Goal: Task Accomplishment & Management: Manage account settings

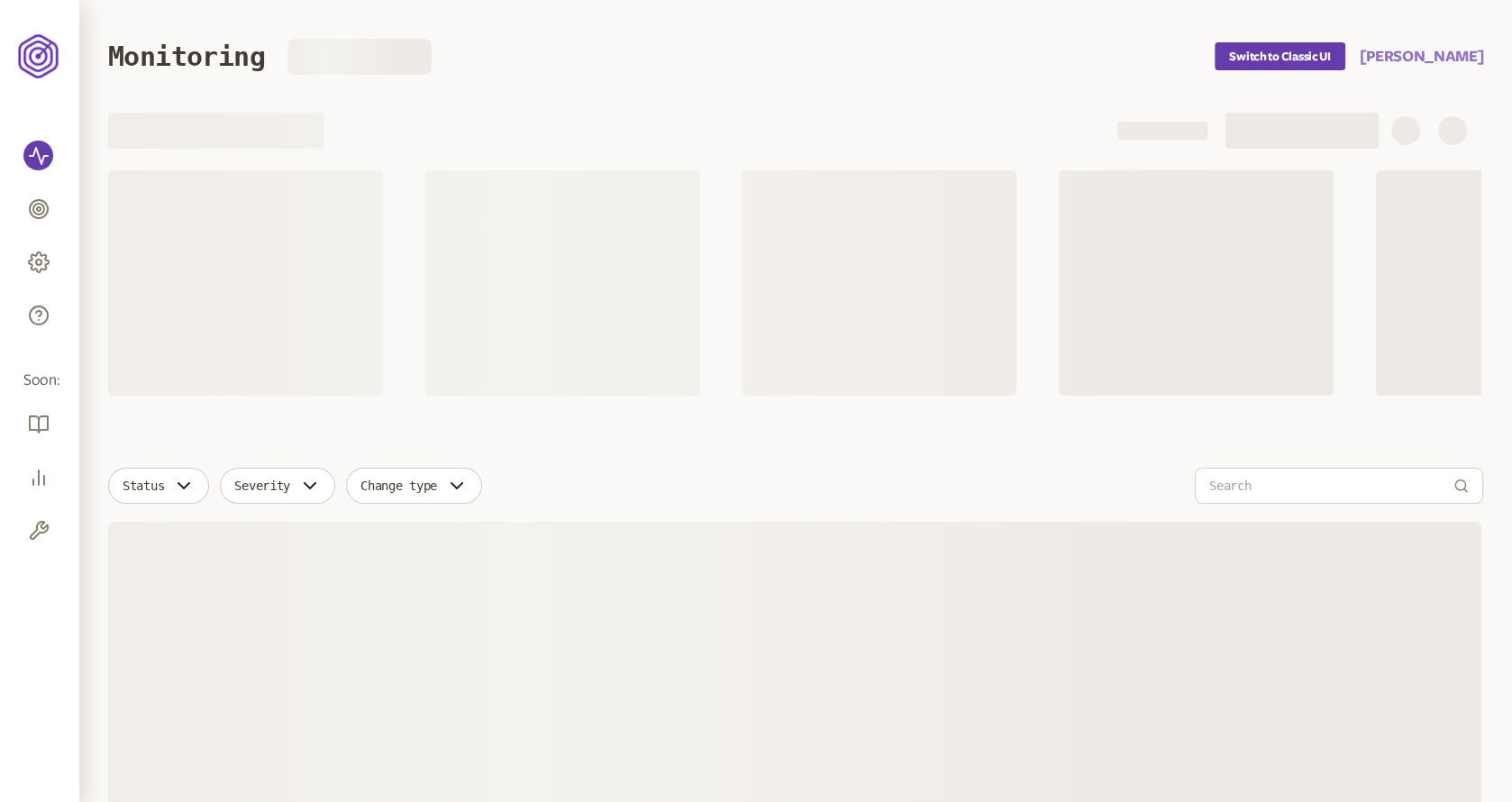
click at [1443, 56] on button "Rob McCray" at bounding box center [1421, 57] width 123 height 22
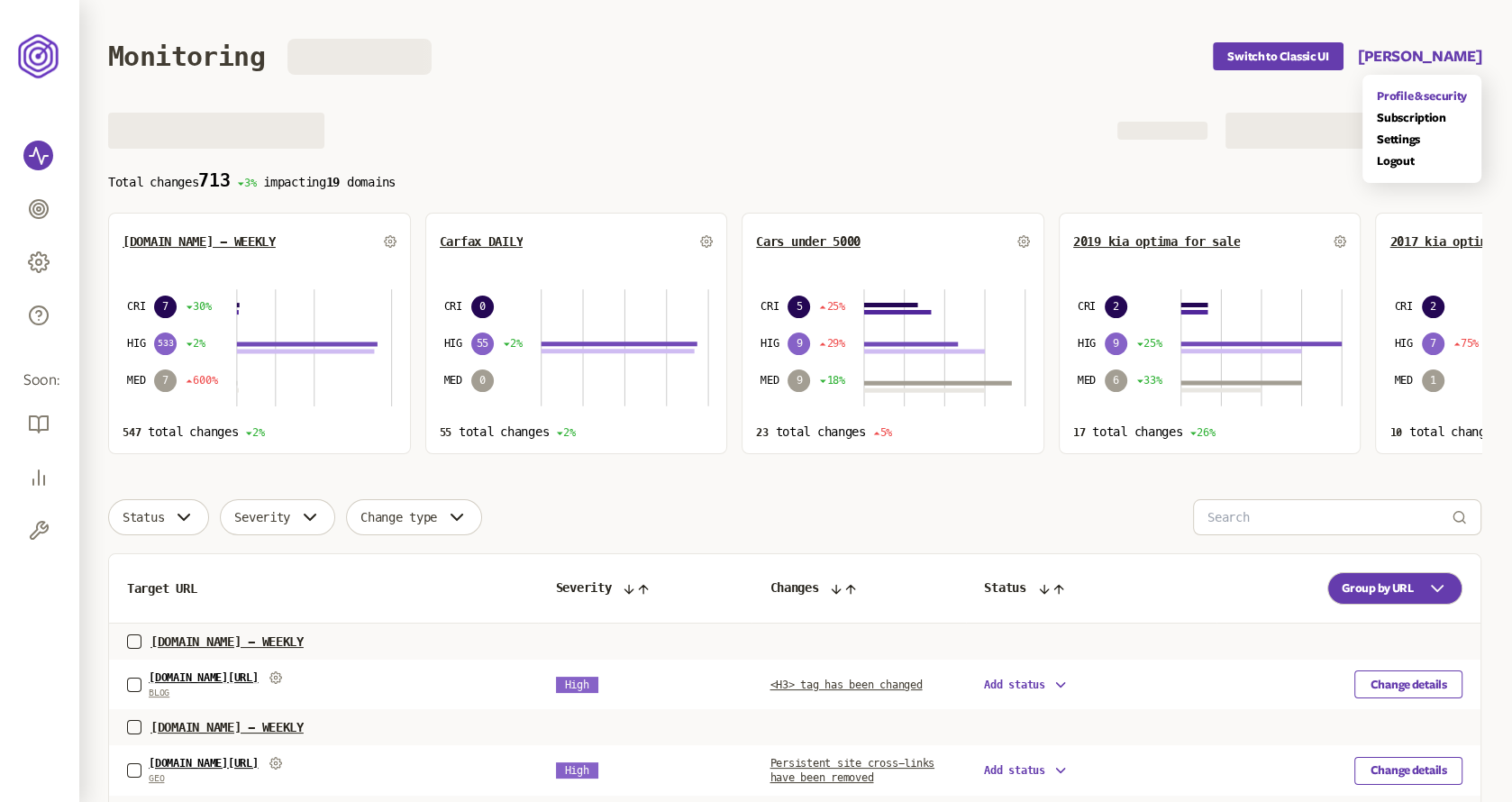
click at [1406, 91] on link "Profile & security" at bounding box center [1422, 97] width 91 height 14
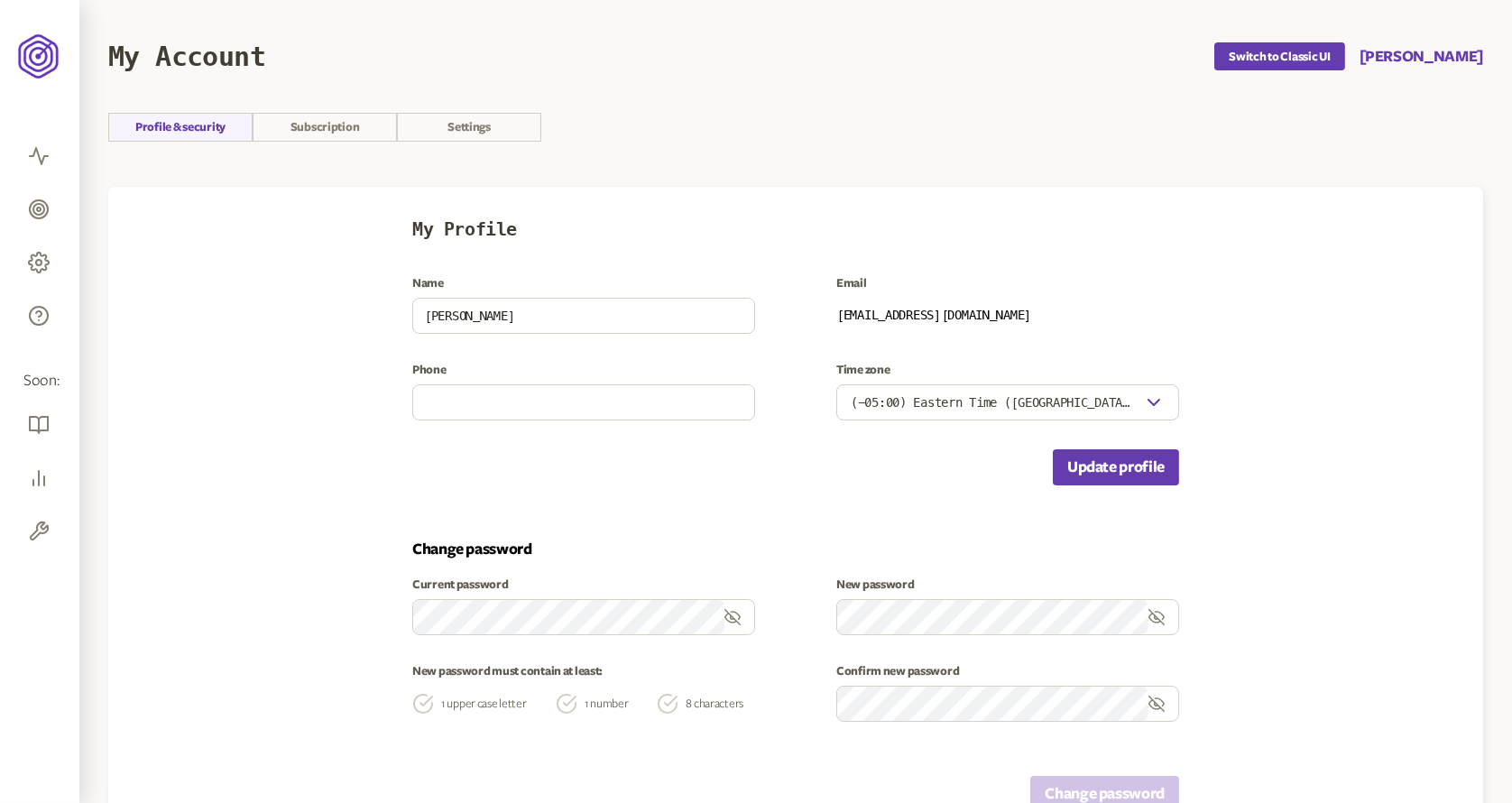
scroll to position [40, 0]
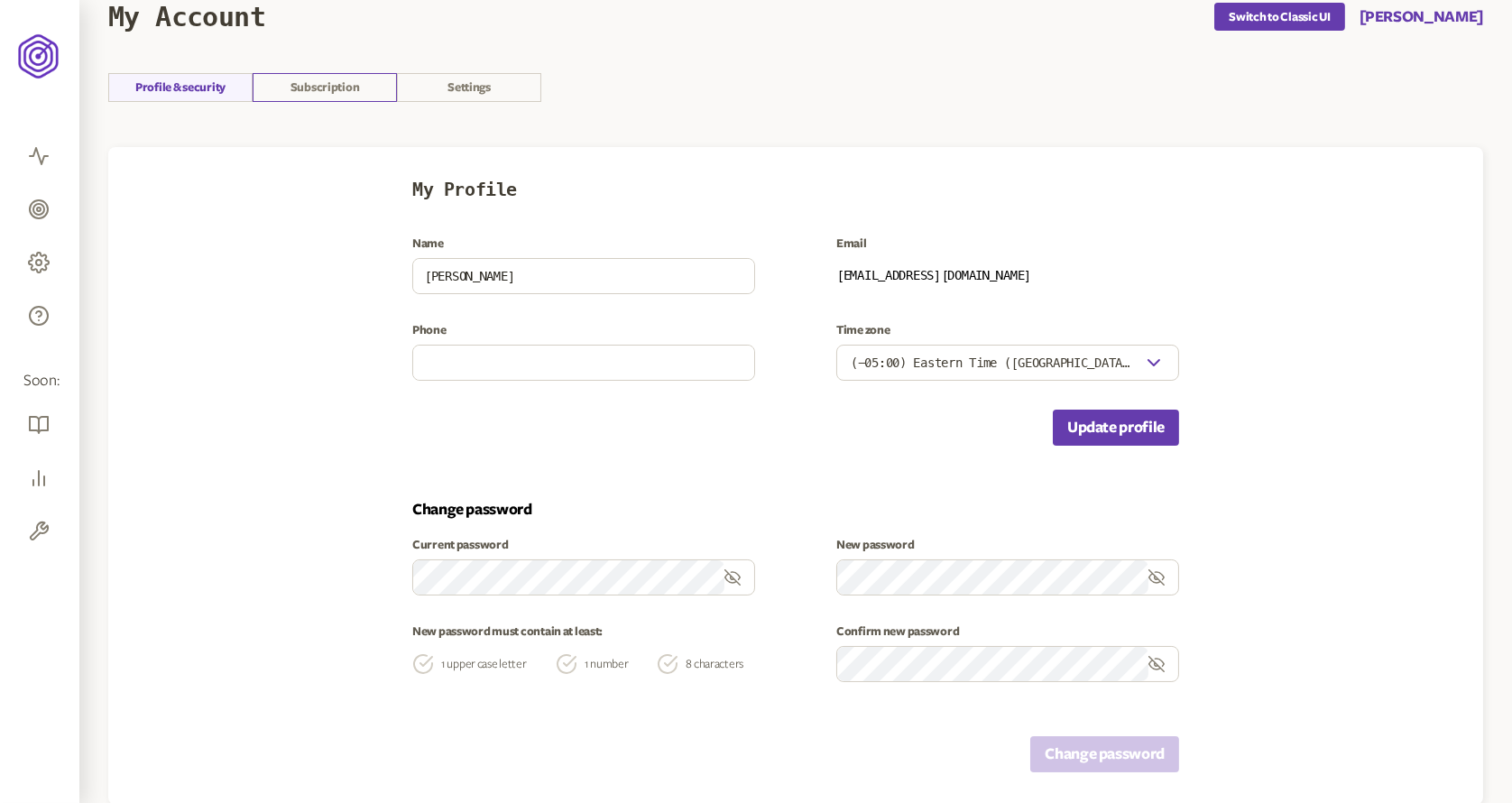
click at [339, 97] on link "Subscription" at bounding box center [325, 88] width 144 height 29
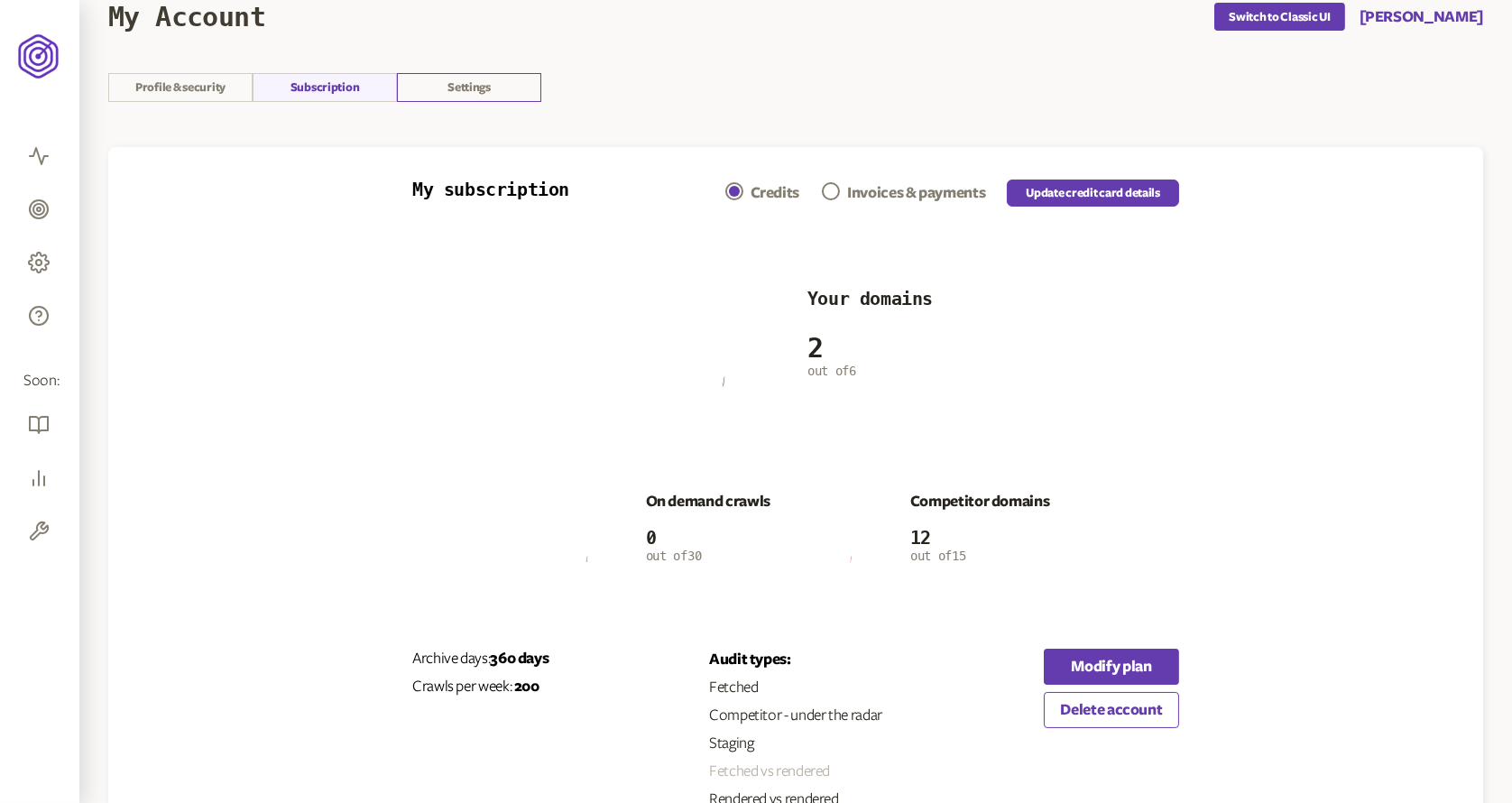
click at [480, 75] on link "Settings" at bounding box center [469, 88] width 144 height 29
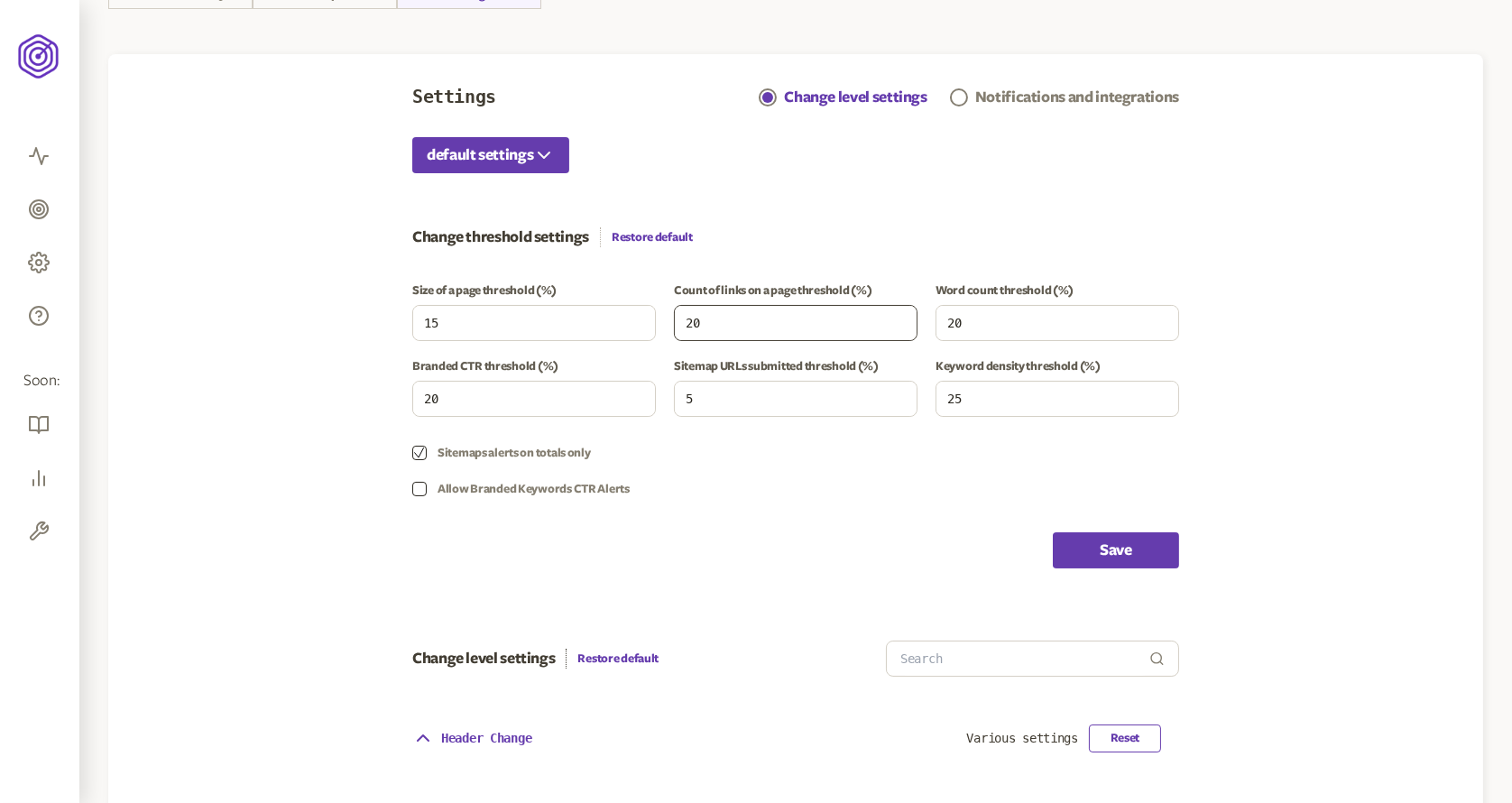
scroll to position [141, 0]
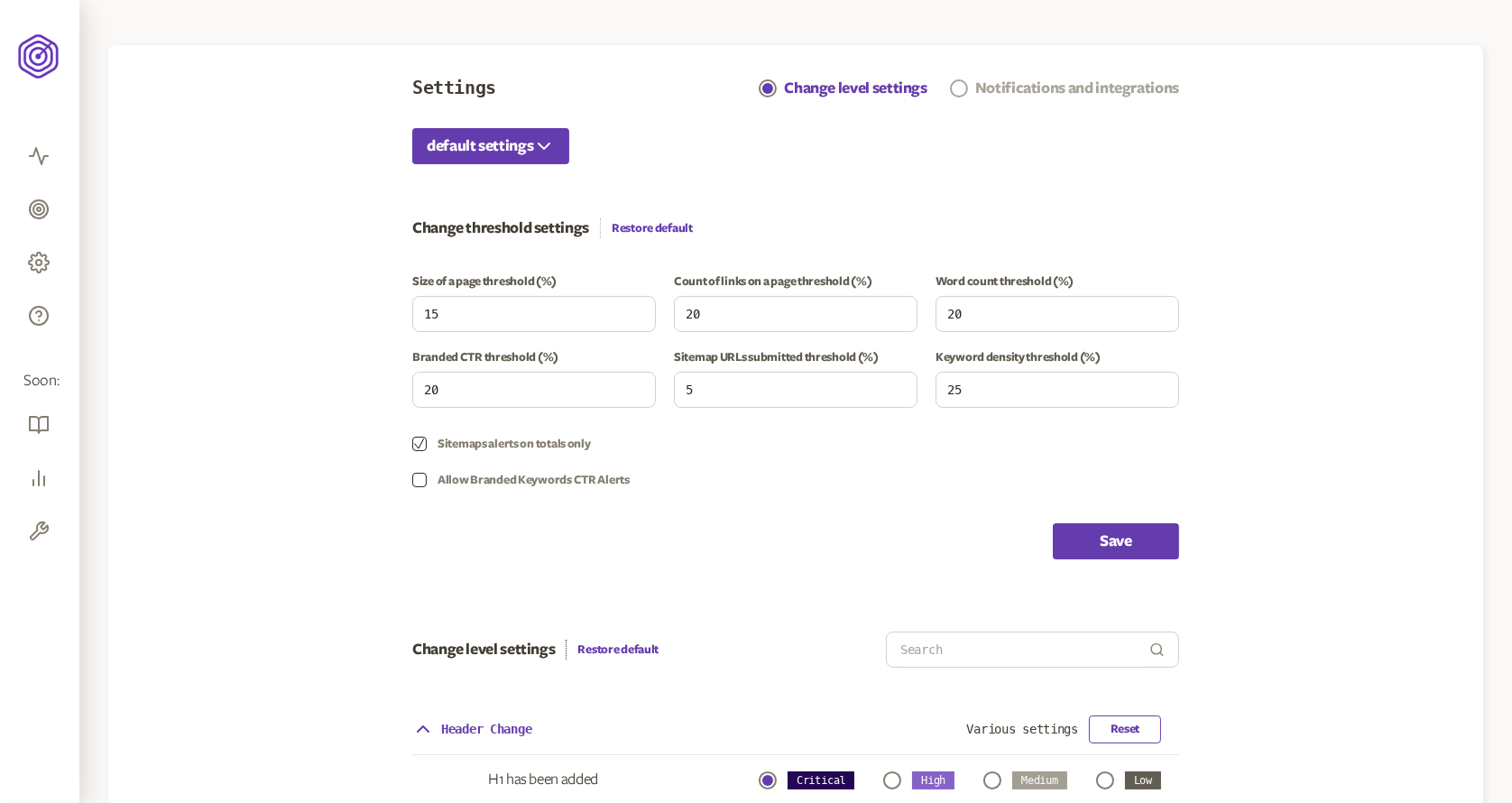
click at [1005, 87] on div "Notifications and integrations" at bounding box center [1077, 89] width 204 height 22
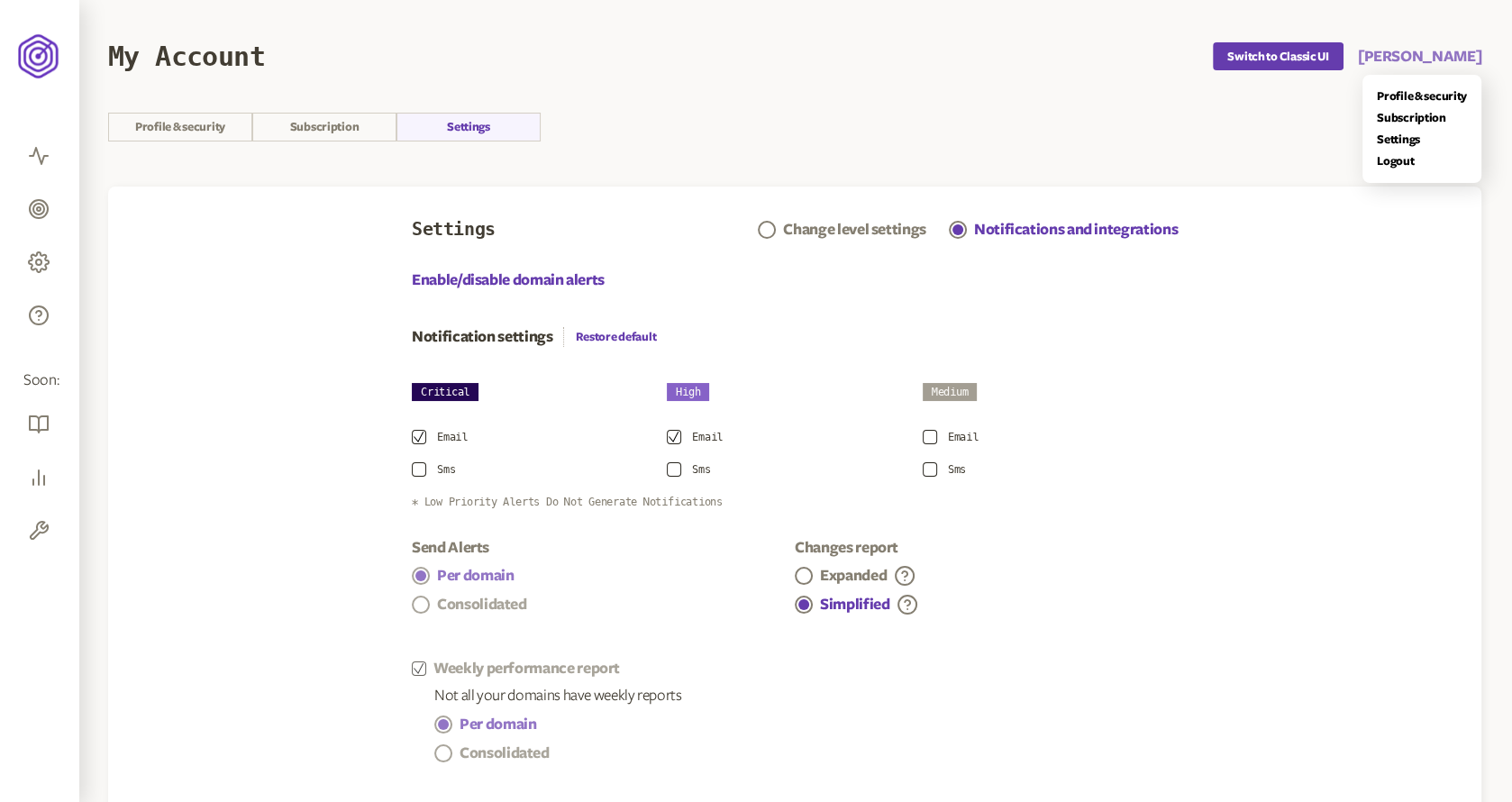
click at [1456, 51] on button "Rob McCray" at bounding box center [1420, 57] width 123 height 22
click at [1392, 162] on link "Logout" at bounding box center [1422, 161] width 91 height 14
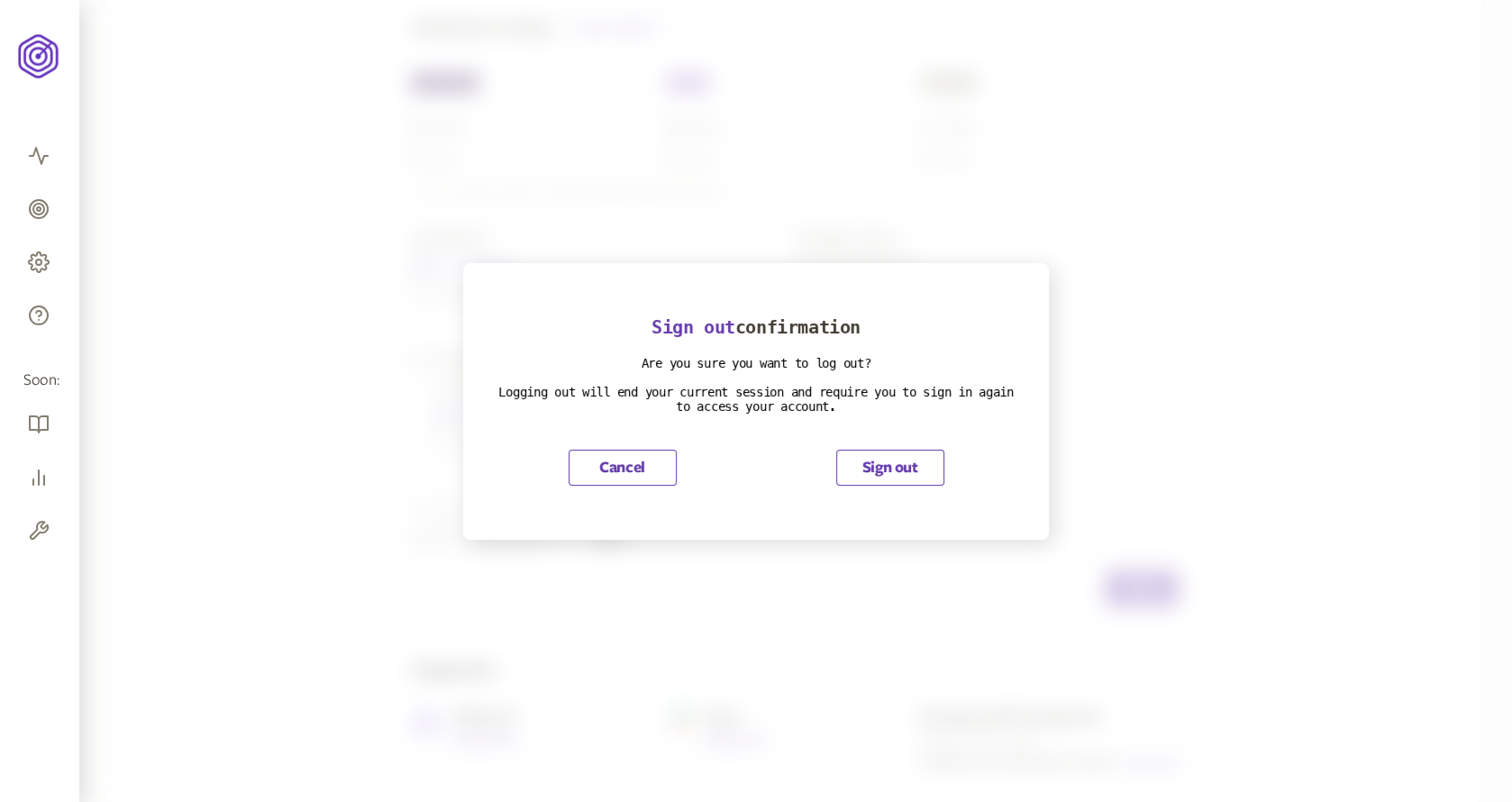
click at [885, 455] on button "Sign out" at bounding box center [890, 468] width 108 height 36
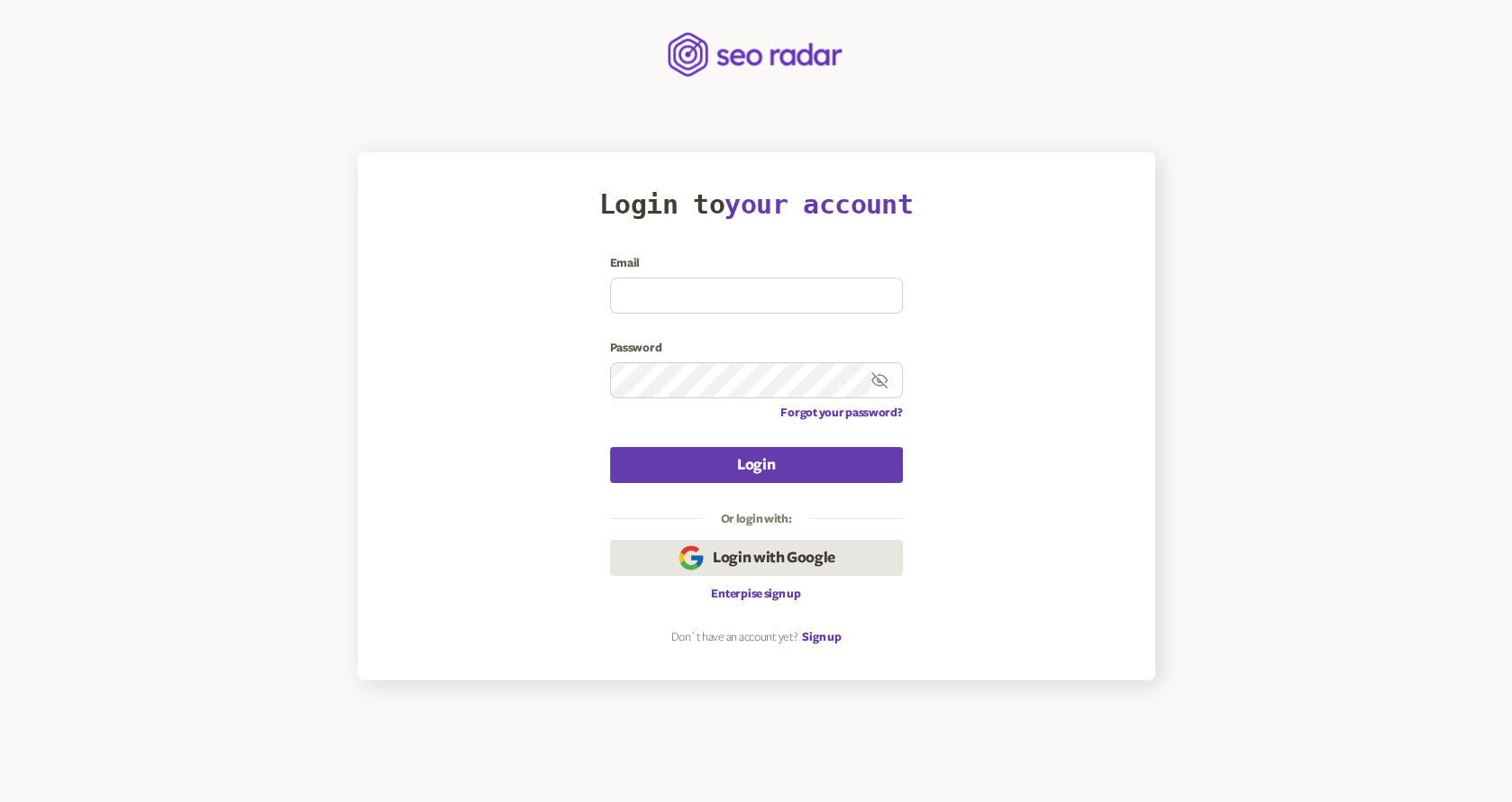
click at [862, 562] on button "Login with Google" at bounding box center [757, 558] width 293 height 36
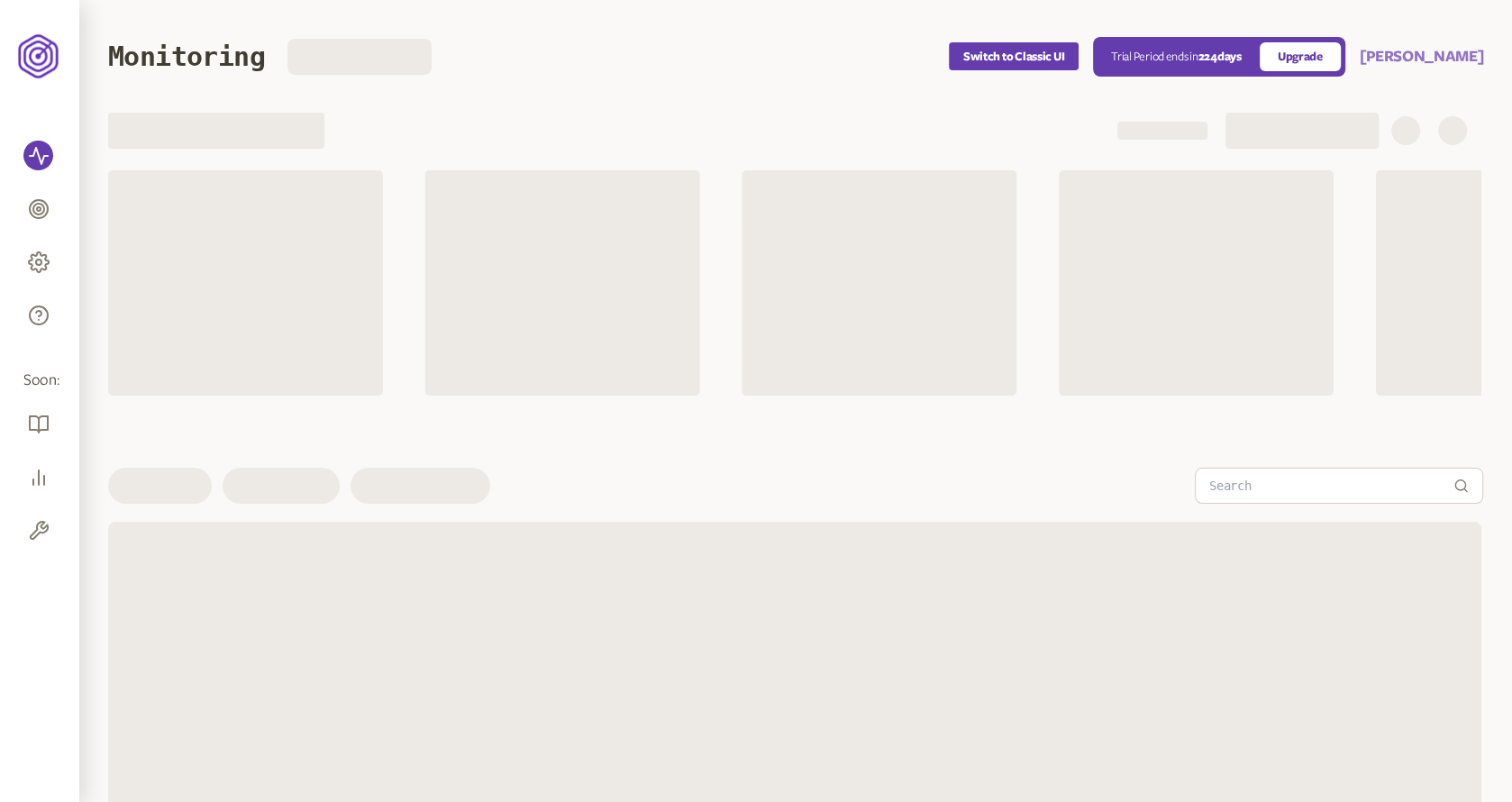
click at [1426, 62] on button "[PERSON_NAME]" at bounding box center [1421, 57] width 123 height 22
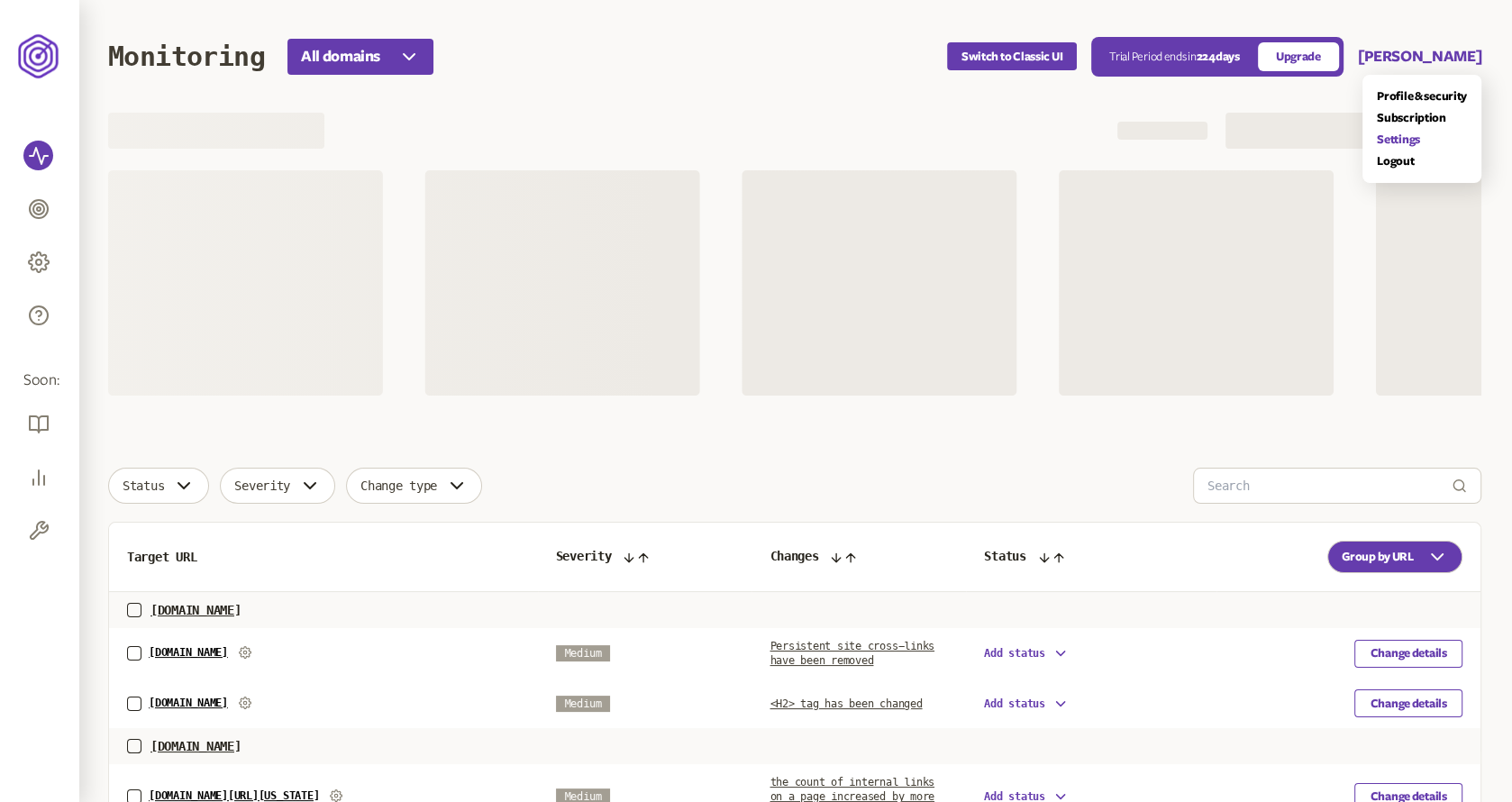
click at [1394, 138] on link "Settings" at bounding box center [1422, 139] width 91 height 14
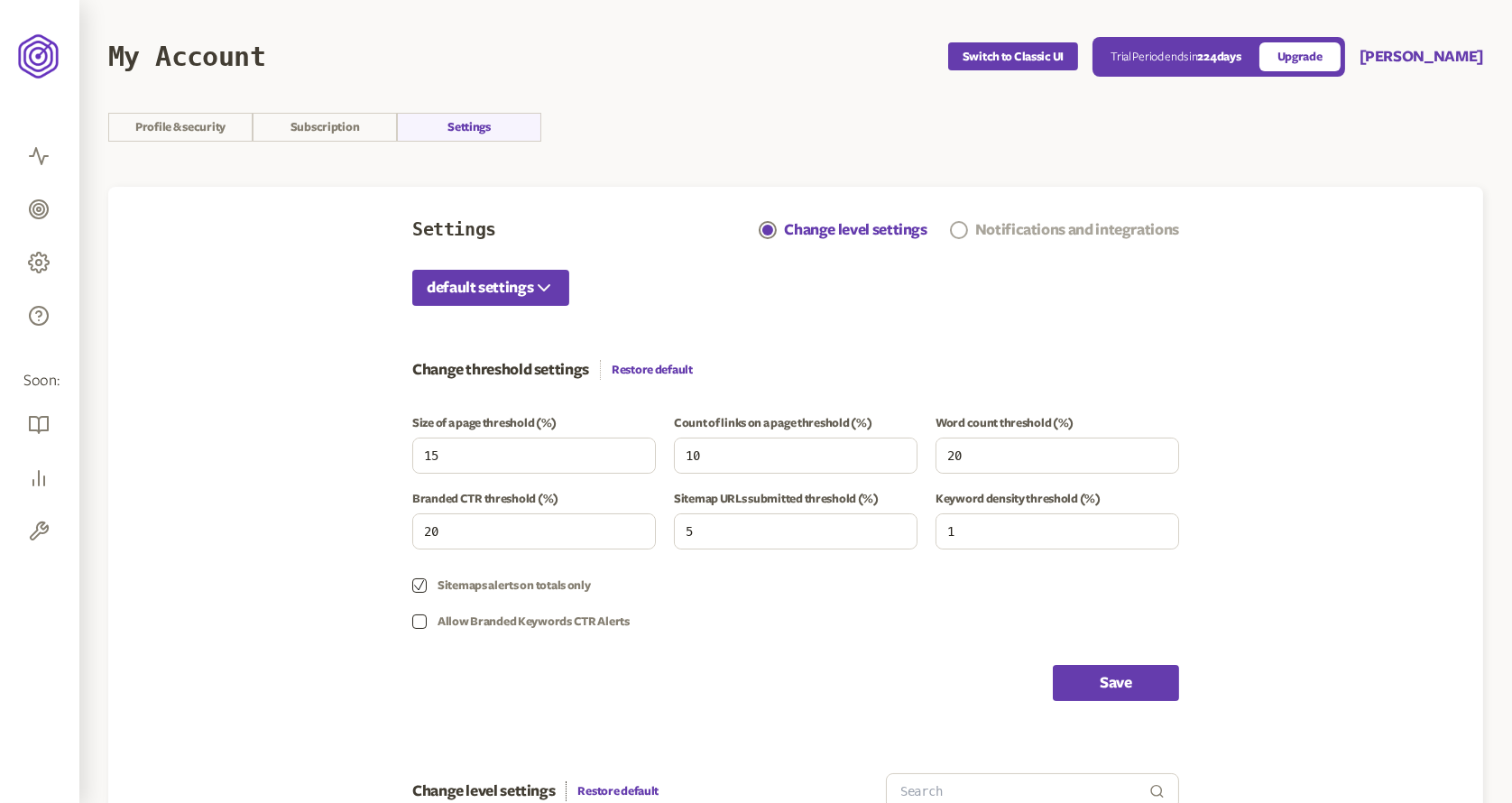
click at [990, 223] on div "Notifications and integrations" at bounding box center [1077, 230] width 204 height 22
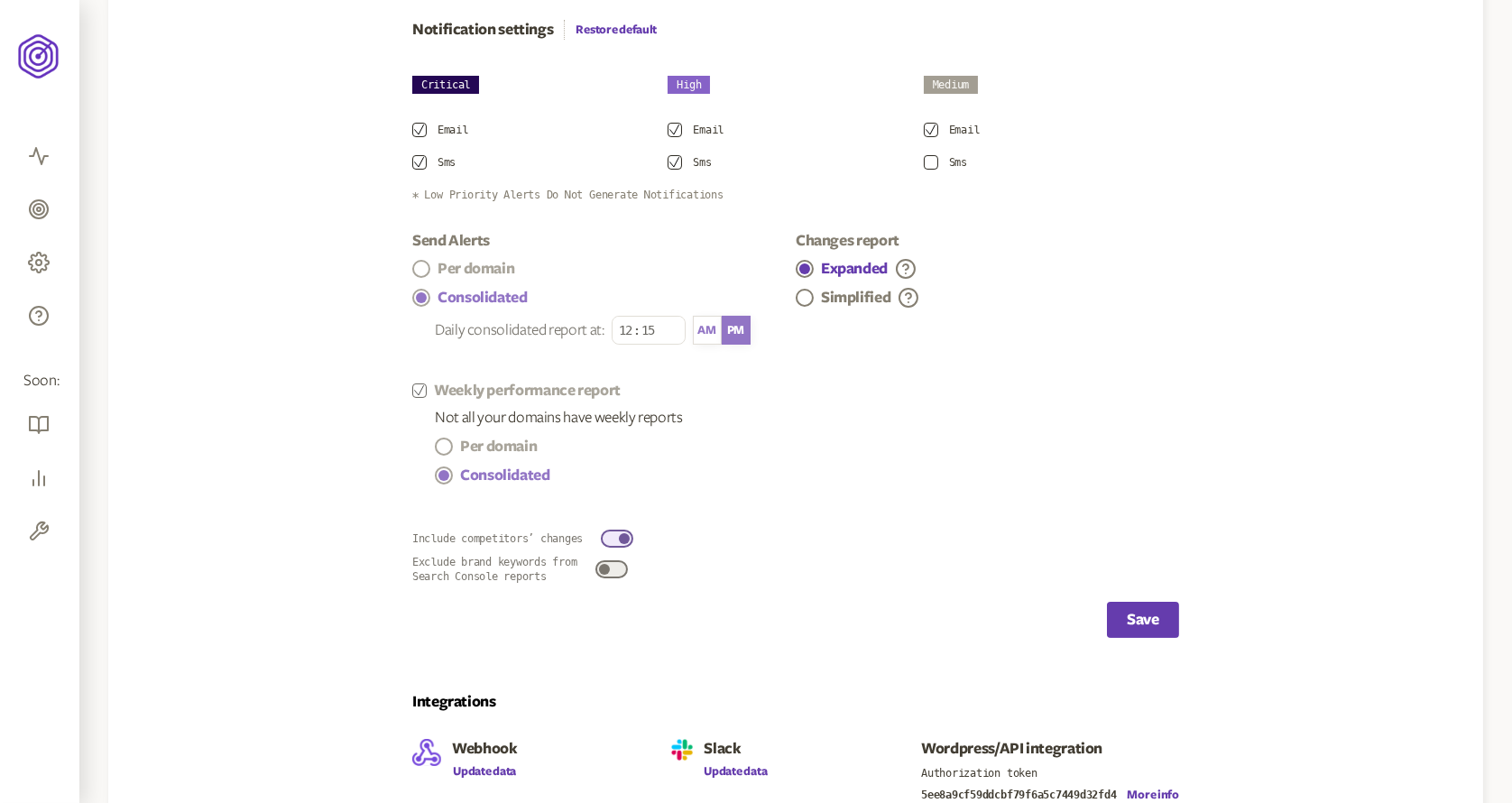
scroll to position [339, 0]
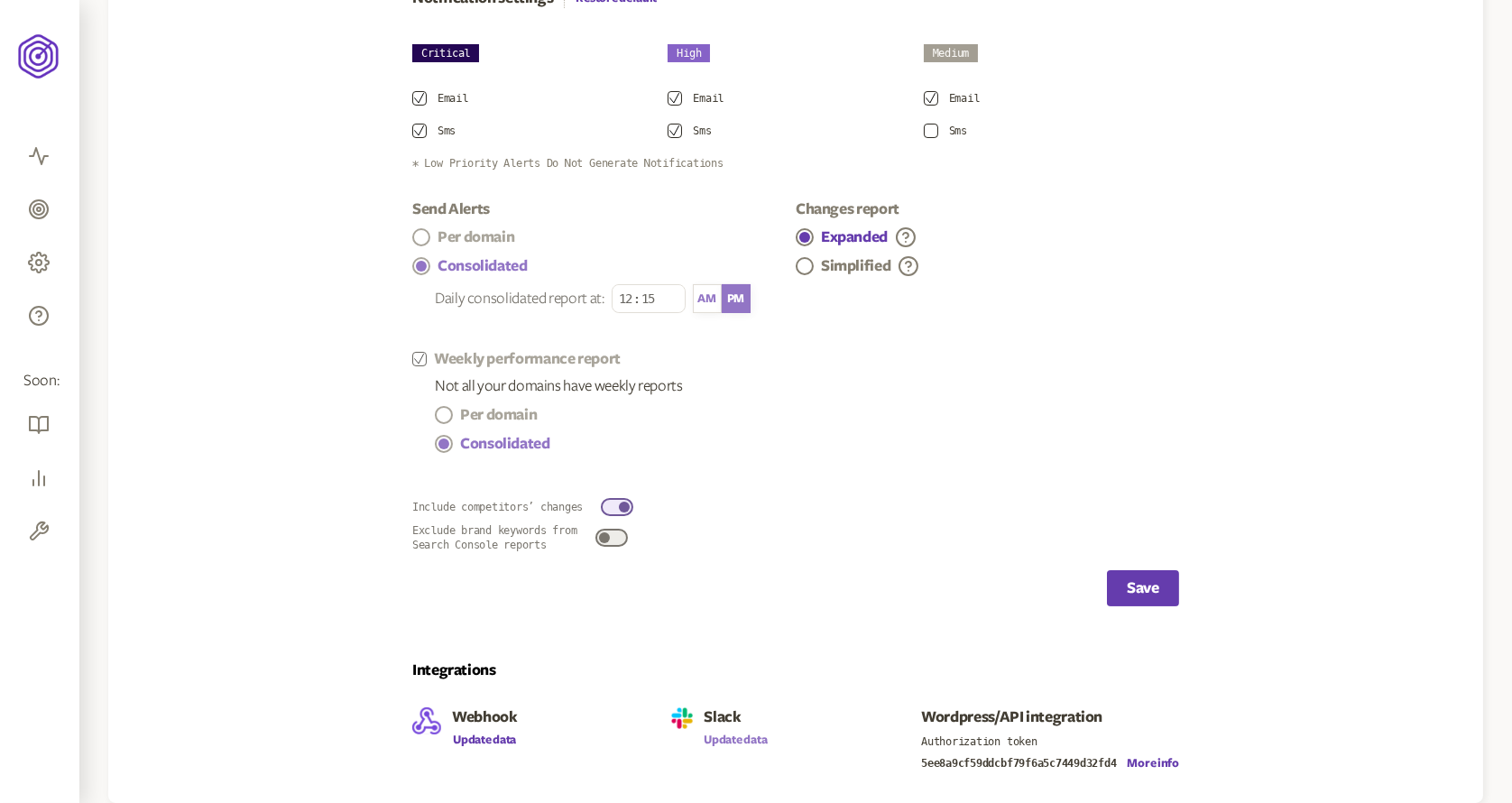
click at [733, 740] on button "Update data" at bounding box center [735, 740] width 63 height 15
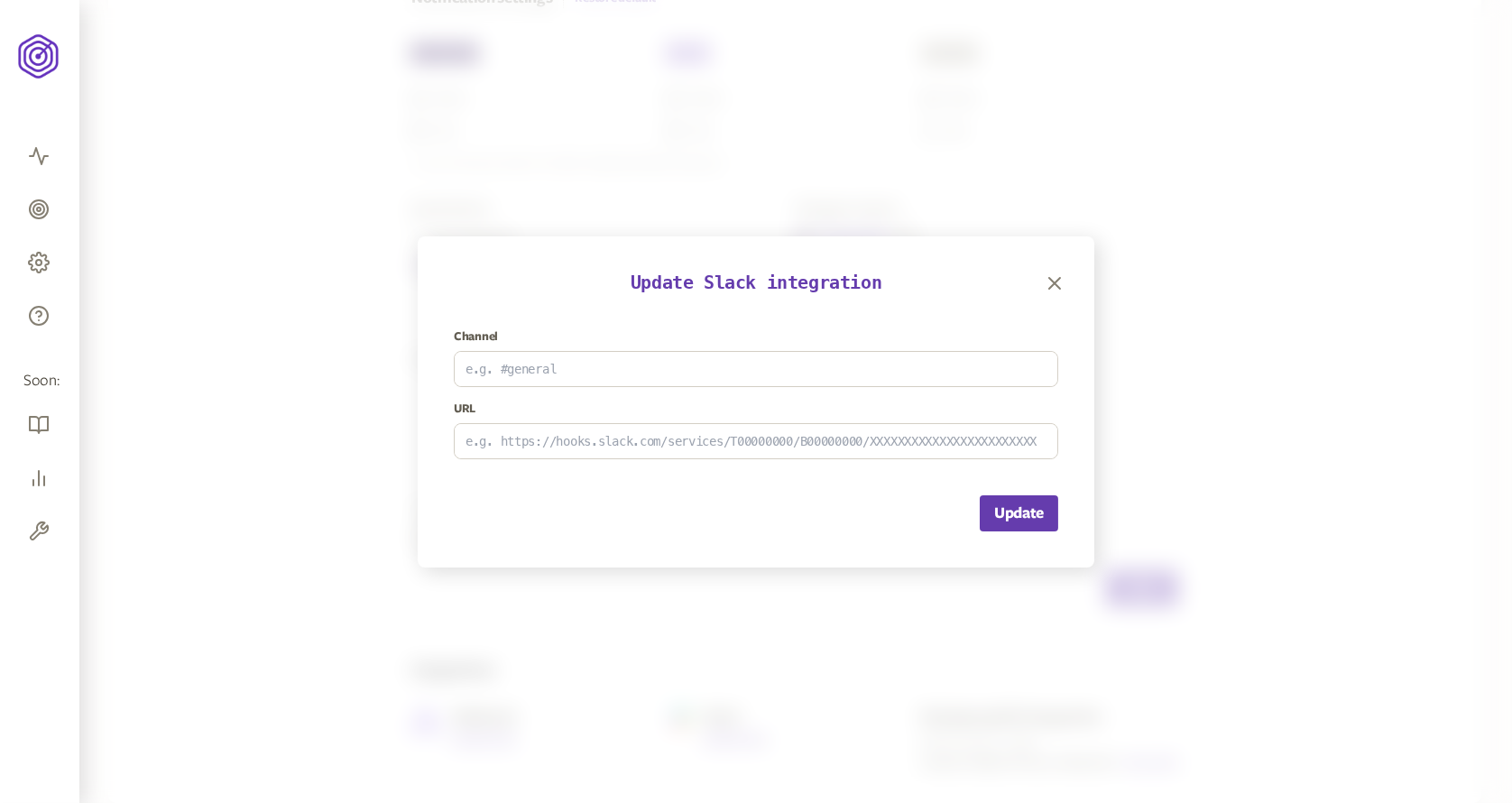
scroll to position [187, 0]
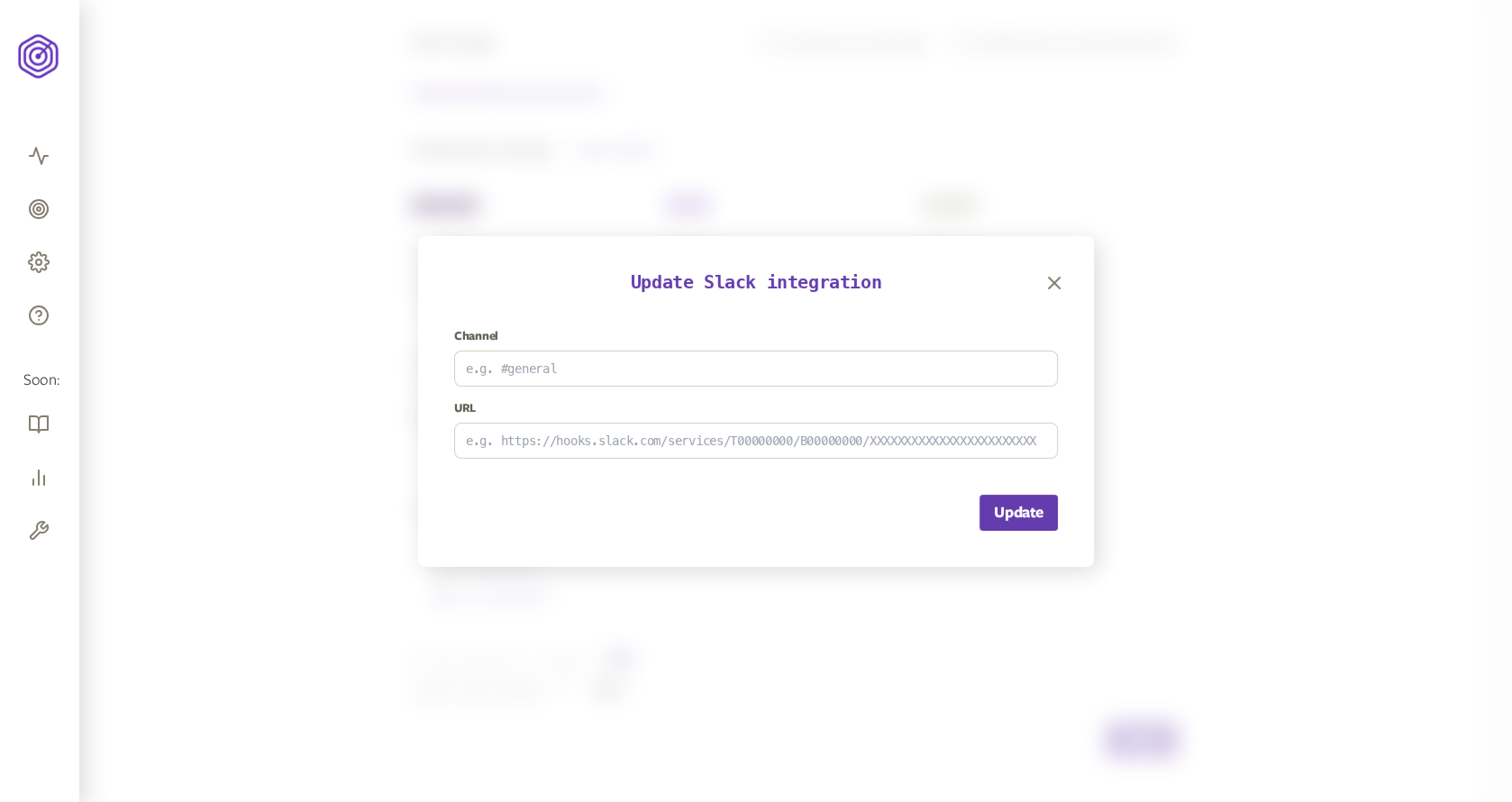
type input "seoradaralerts"
type input "https://hooks.slack.com/services/T01AUPW5XJN/B05GL0ZLKDW/p2bDUgkM18vQ7x42uSMVuU…"
click at [1049, 280] on icon "button" at bounding box center [1055, 283] width 22 height 22
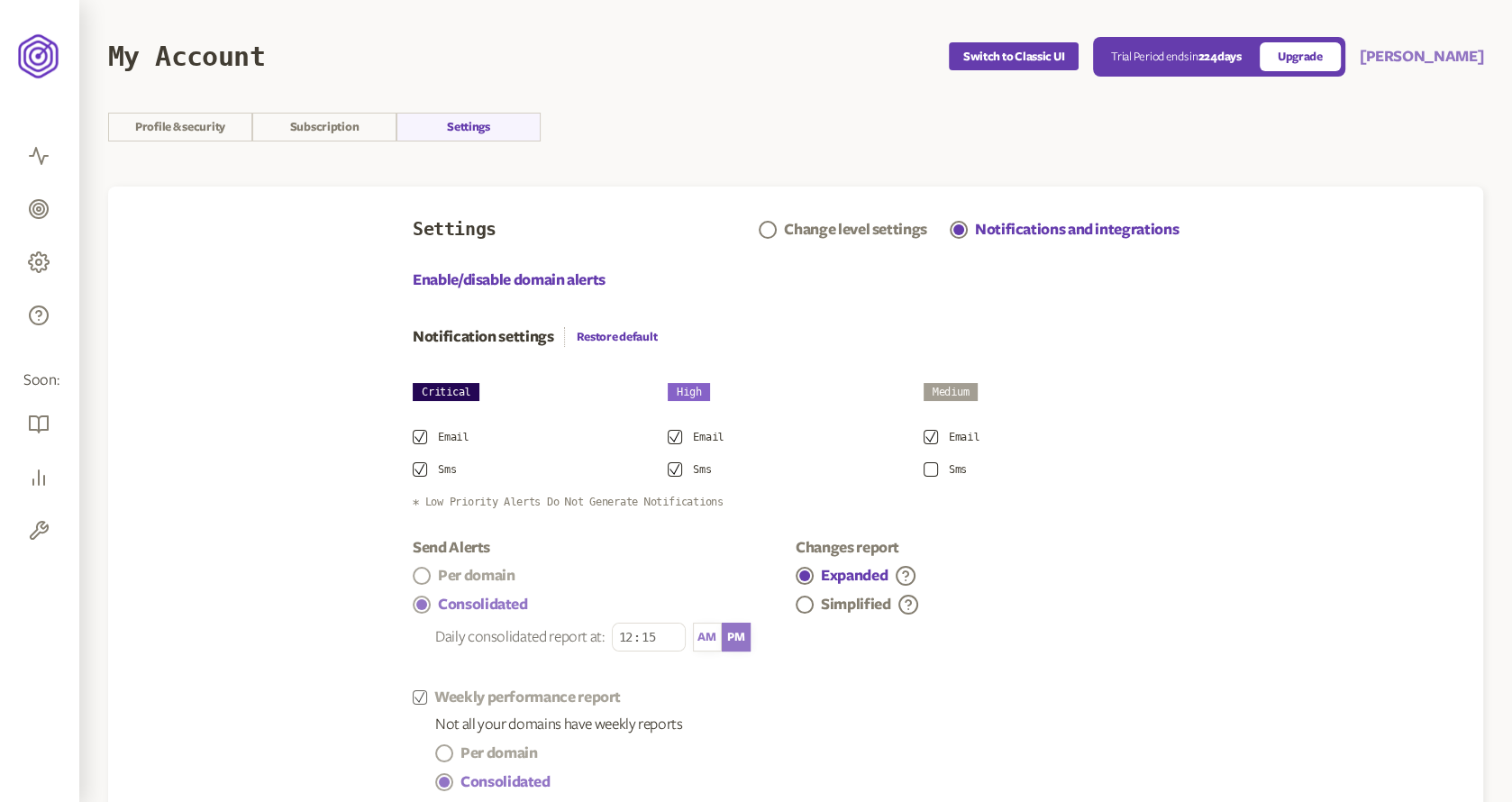
click at [1413, 67] on button "Clay Kramer" at bounding box center [1421, 57] width 123 height 22
click at [1393, 167] on link "Logout" at bounding box center [1422, 161] width 91 height 14
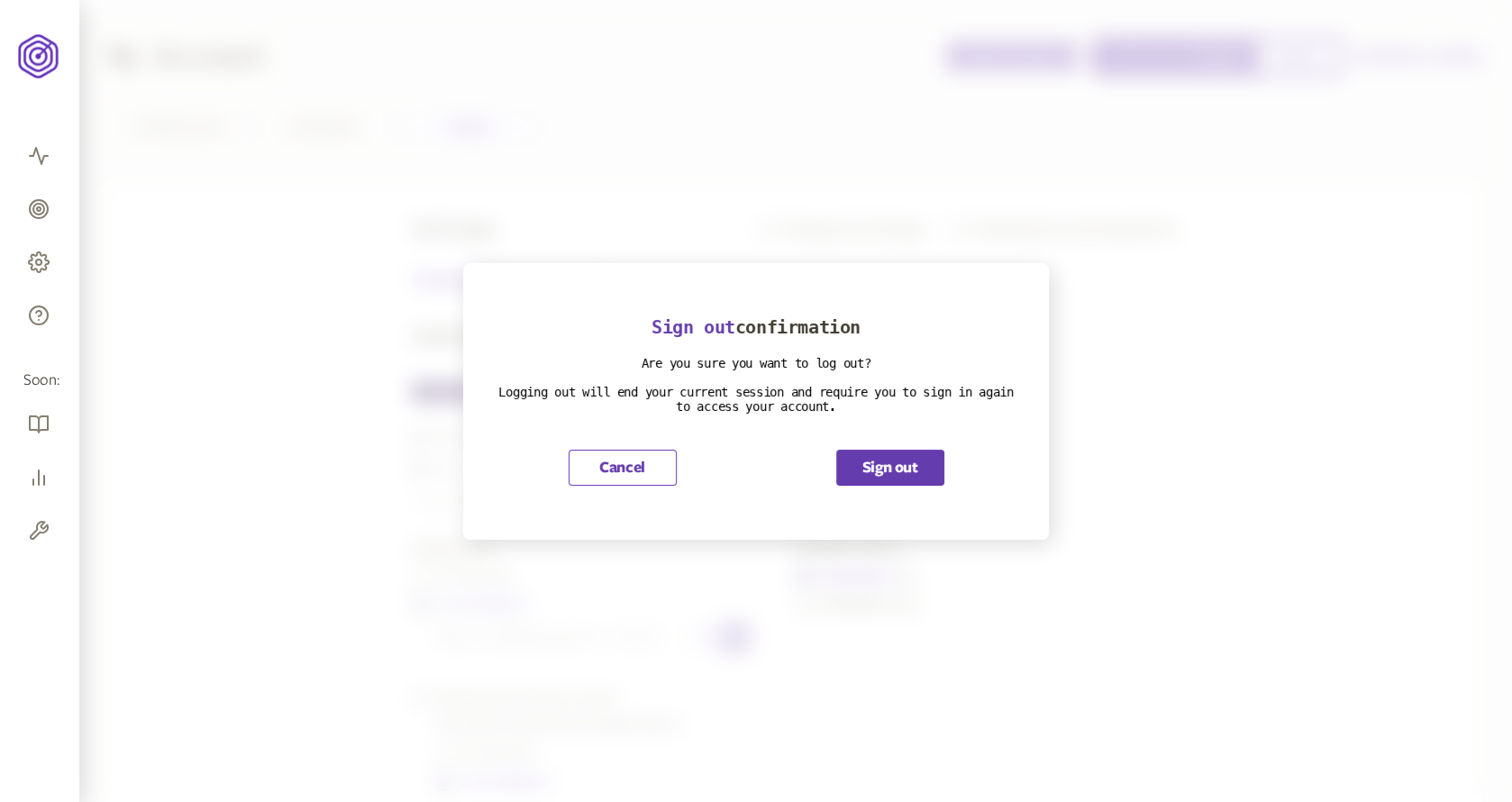
scroll to position [339, 0]
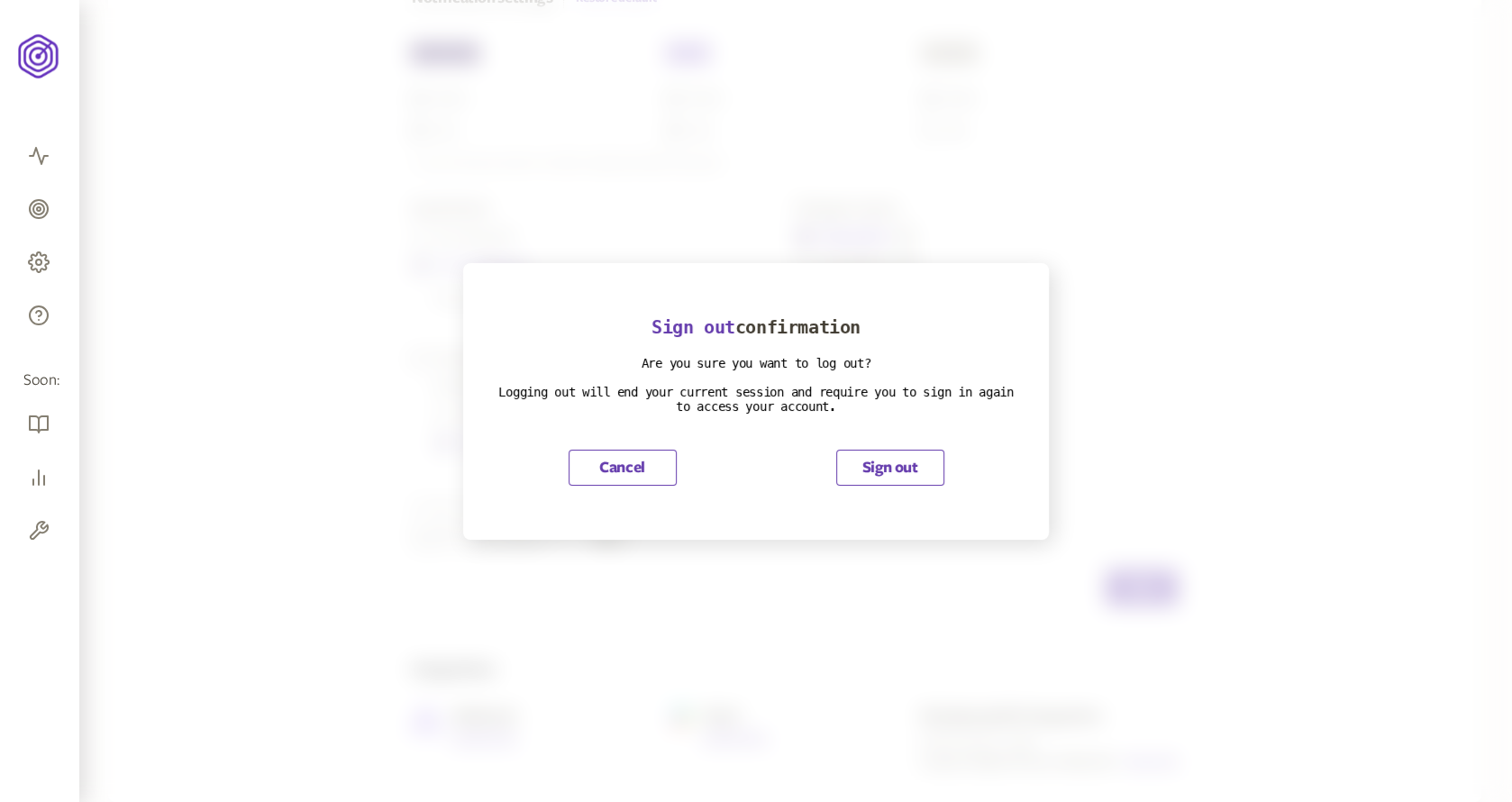
click at [894, 459] on button "Sign out" at bounding box center [890, 468] width 108 height 36
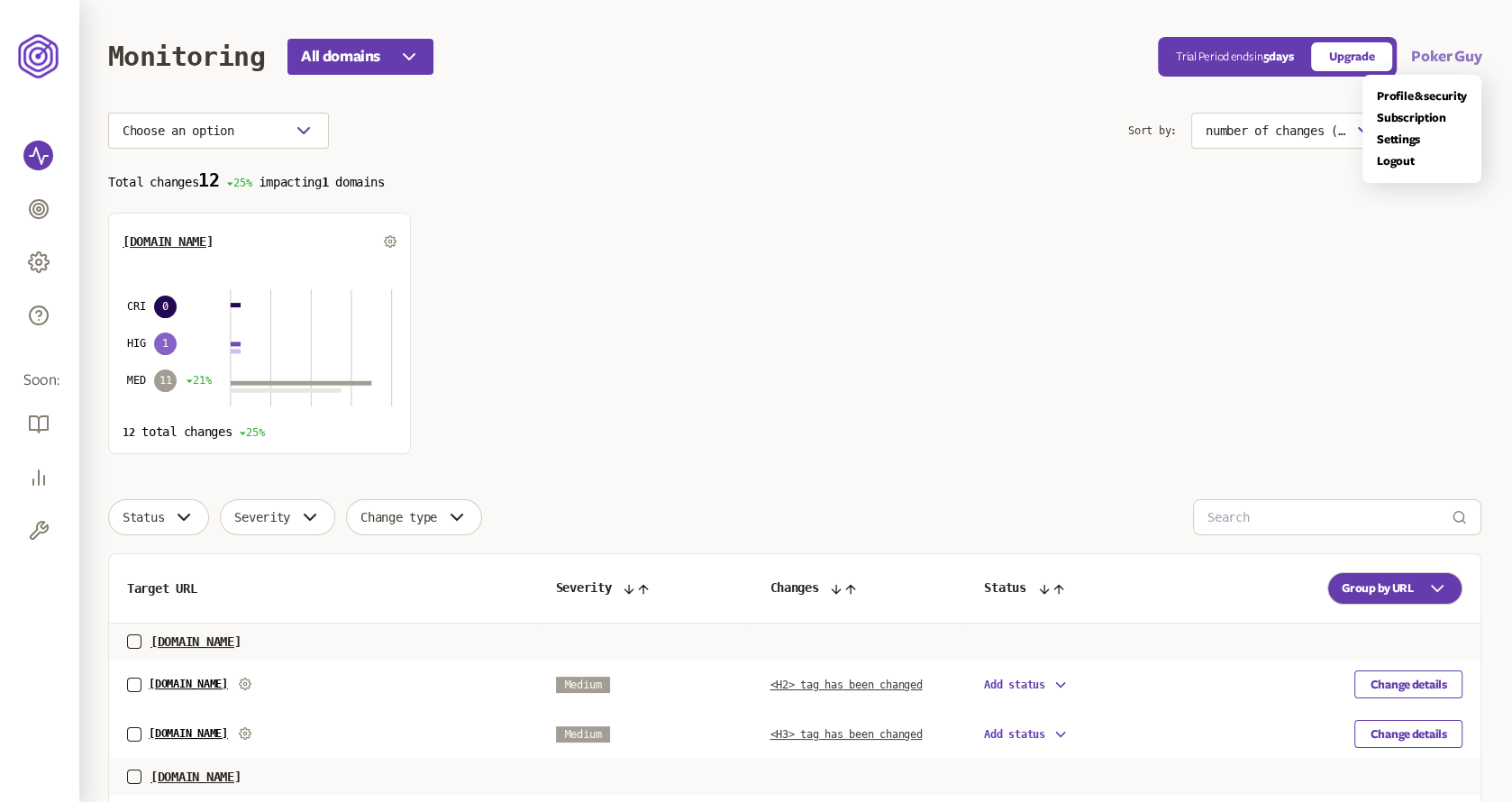
click at [1439, 60] on button "Poker Guy" at bounding box center [1447, 57] width 71 height 22
click at [1398, 138] on link "Settings" at bounding box center [1422, 139] width 91 height 14
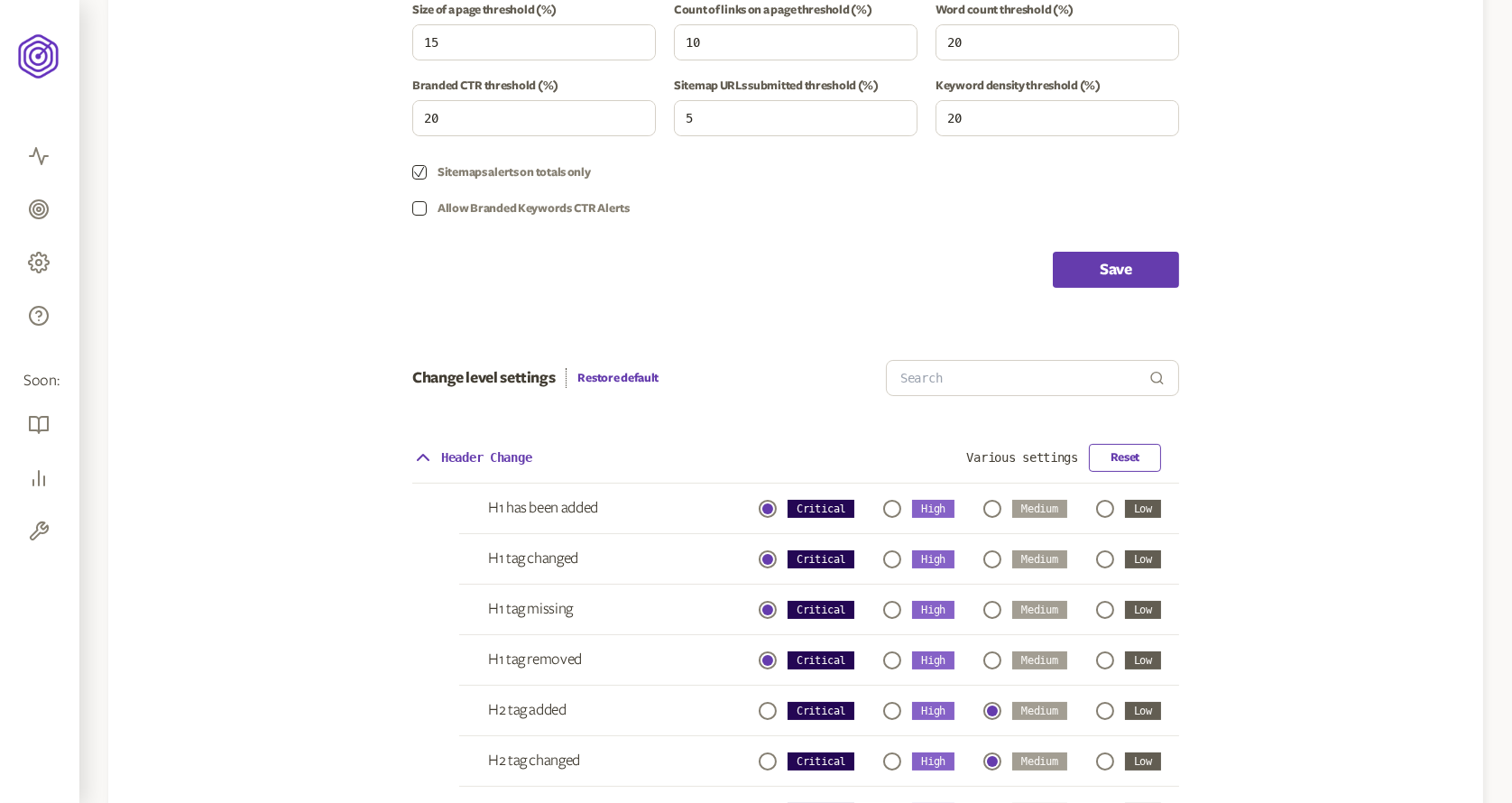
scroll to position [39, 0]
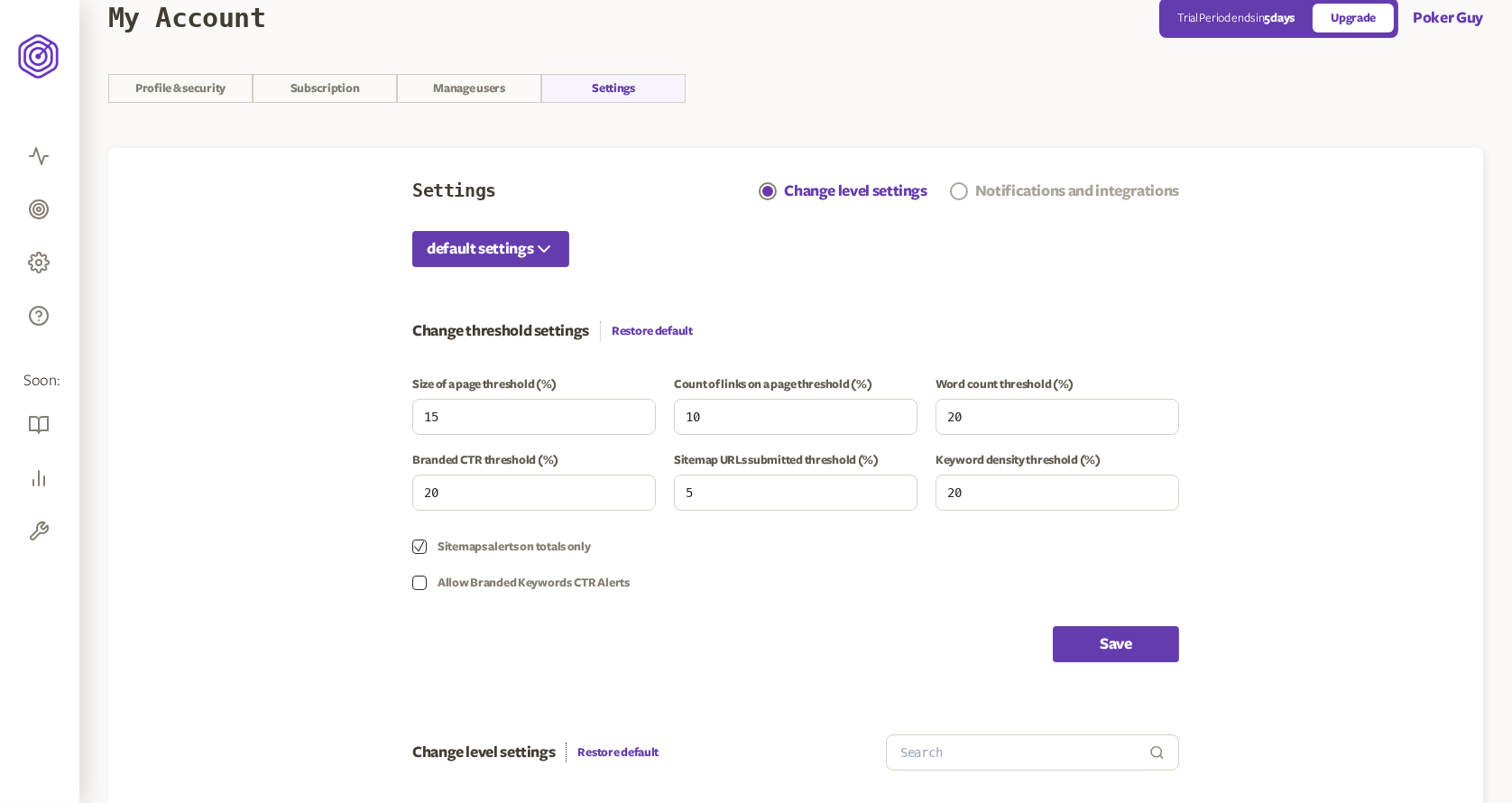
click at [1047, 193] on div "Notifications and integrations" at bounding box center [1077, 191] width 204 height 22
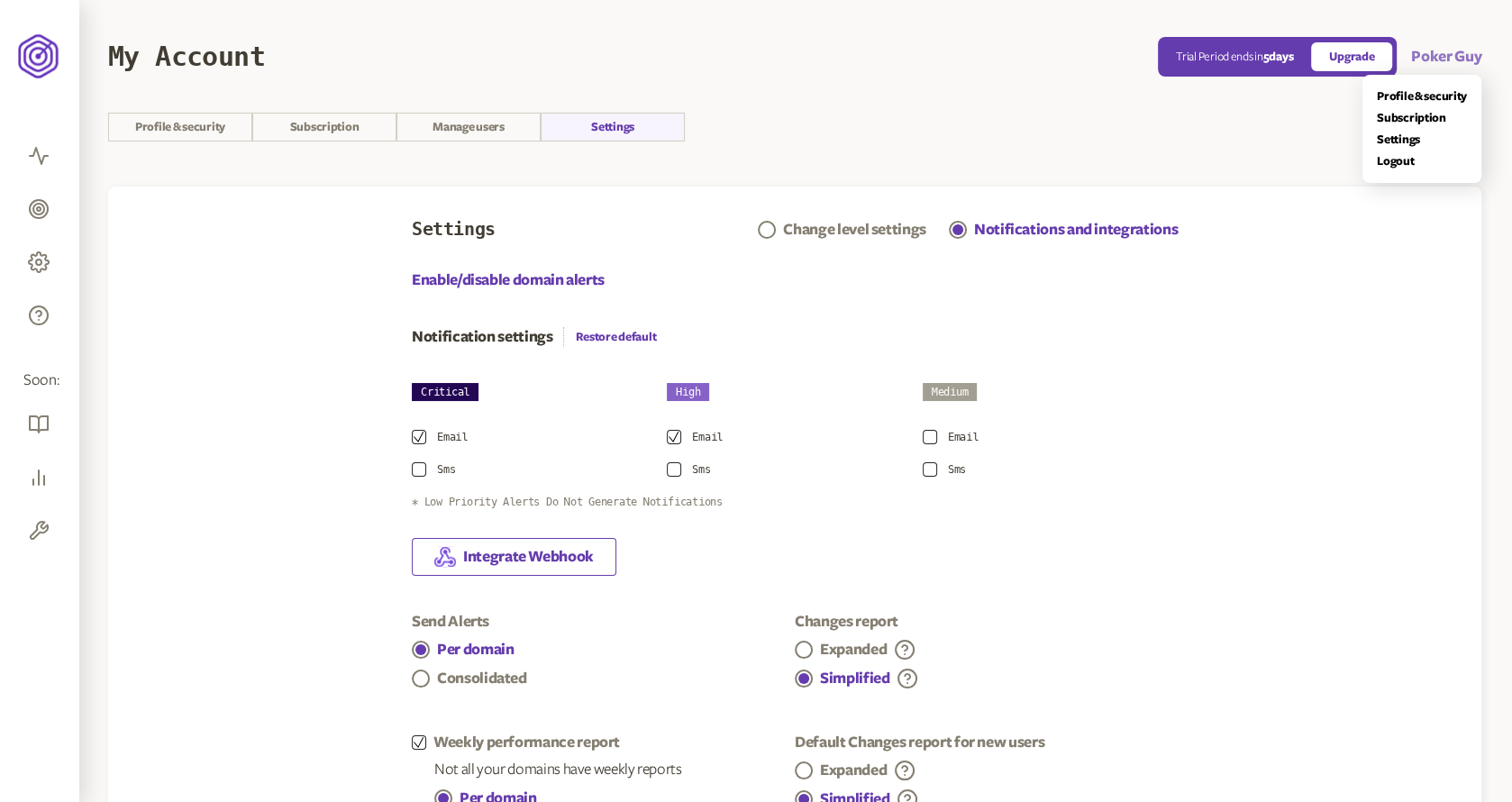
click at [1430, 52] on button "Poker Guy" at bounding box center [1447, 57] width 71 height 22
click at [1401, 157] on link "Logout" at bounding box center [1422, 161] width 91 height 14
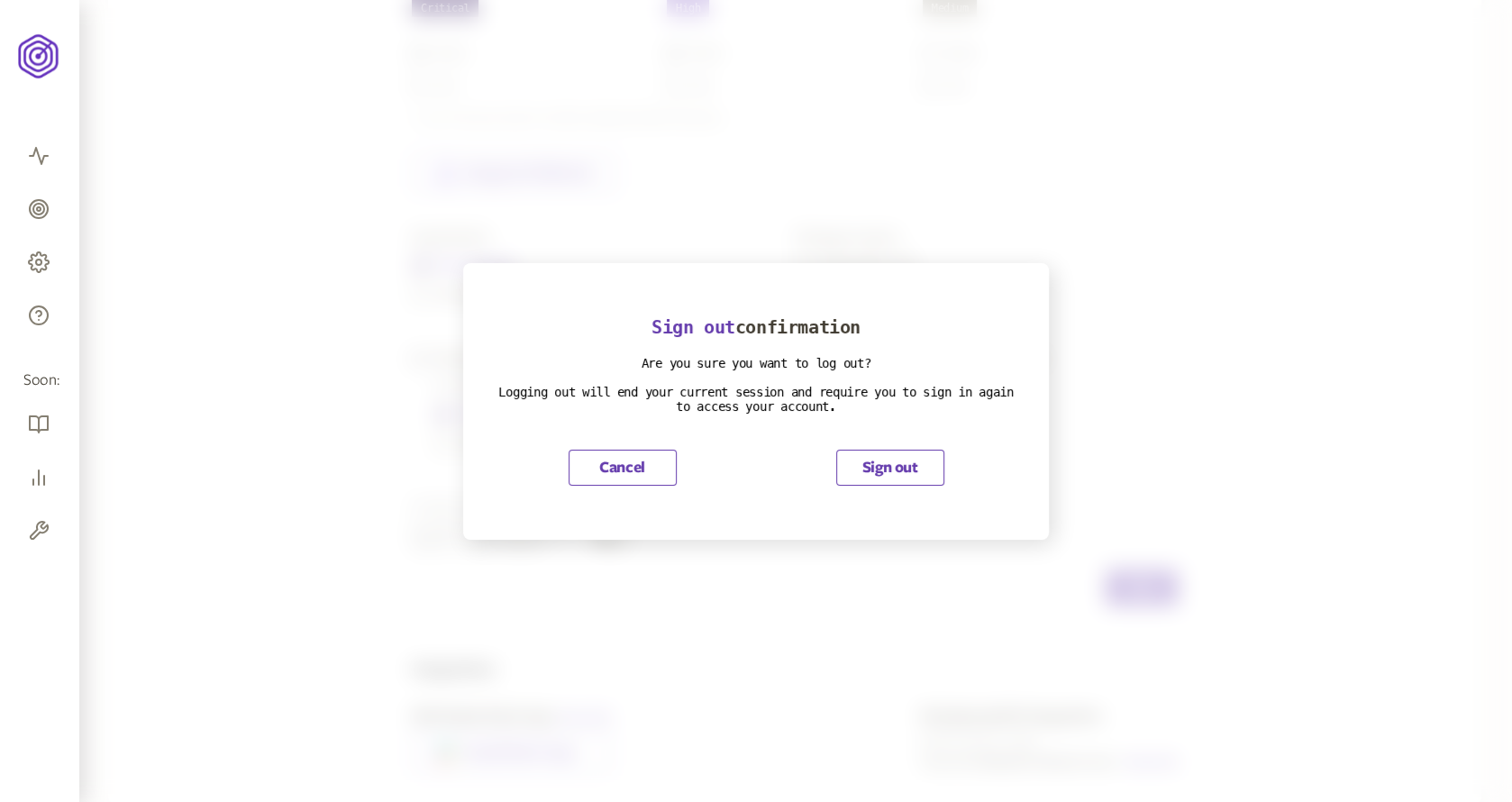
click at [872, 473] on button "Sign out" at bounding box center [890, 468] width 108 height 36
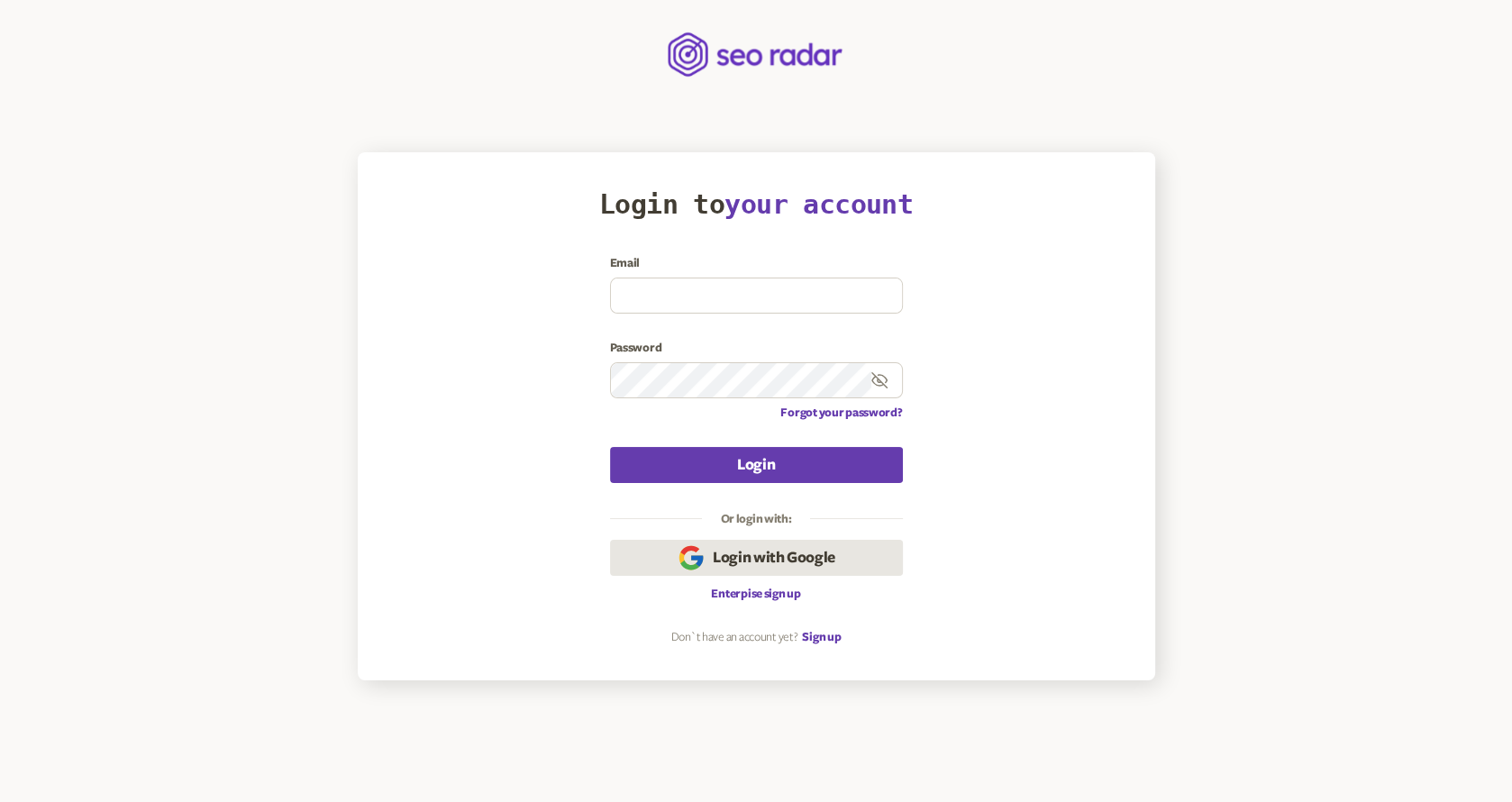
click at [774, 558] on span "Login with Google" at bounding box center [773, 558] width 122 height 22
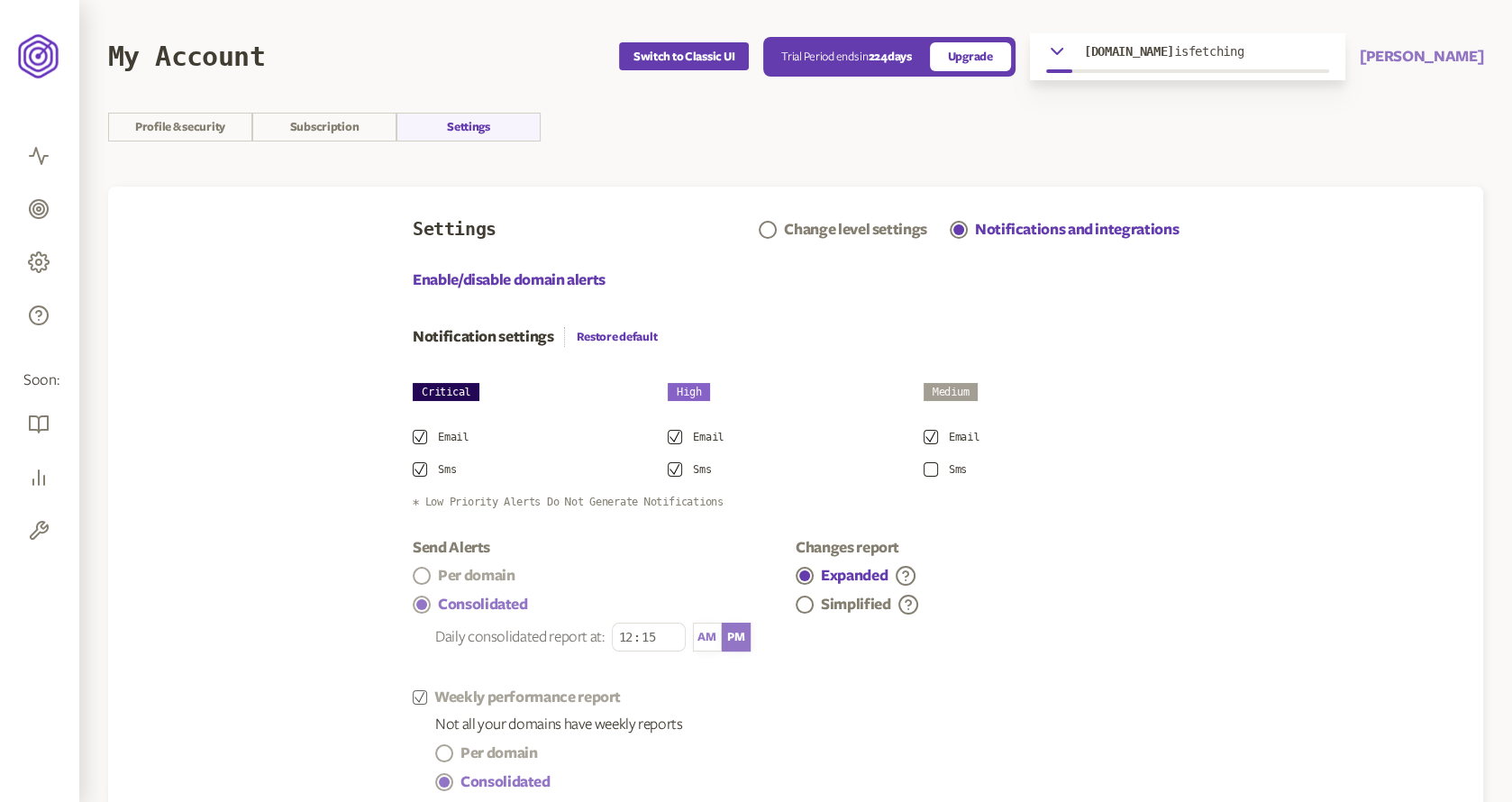
click at [1440, 65] on button "[PERSON_NAME]" at bounding box center [1421, 57] width 123 height 22
click at [1391, 157] on link "Logout" at bounding box center [1422, 161] width 91 height 14
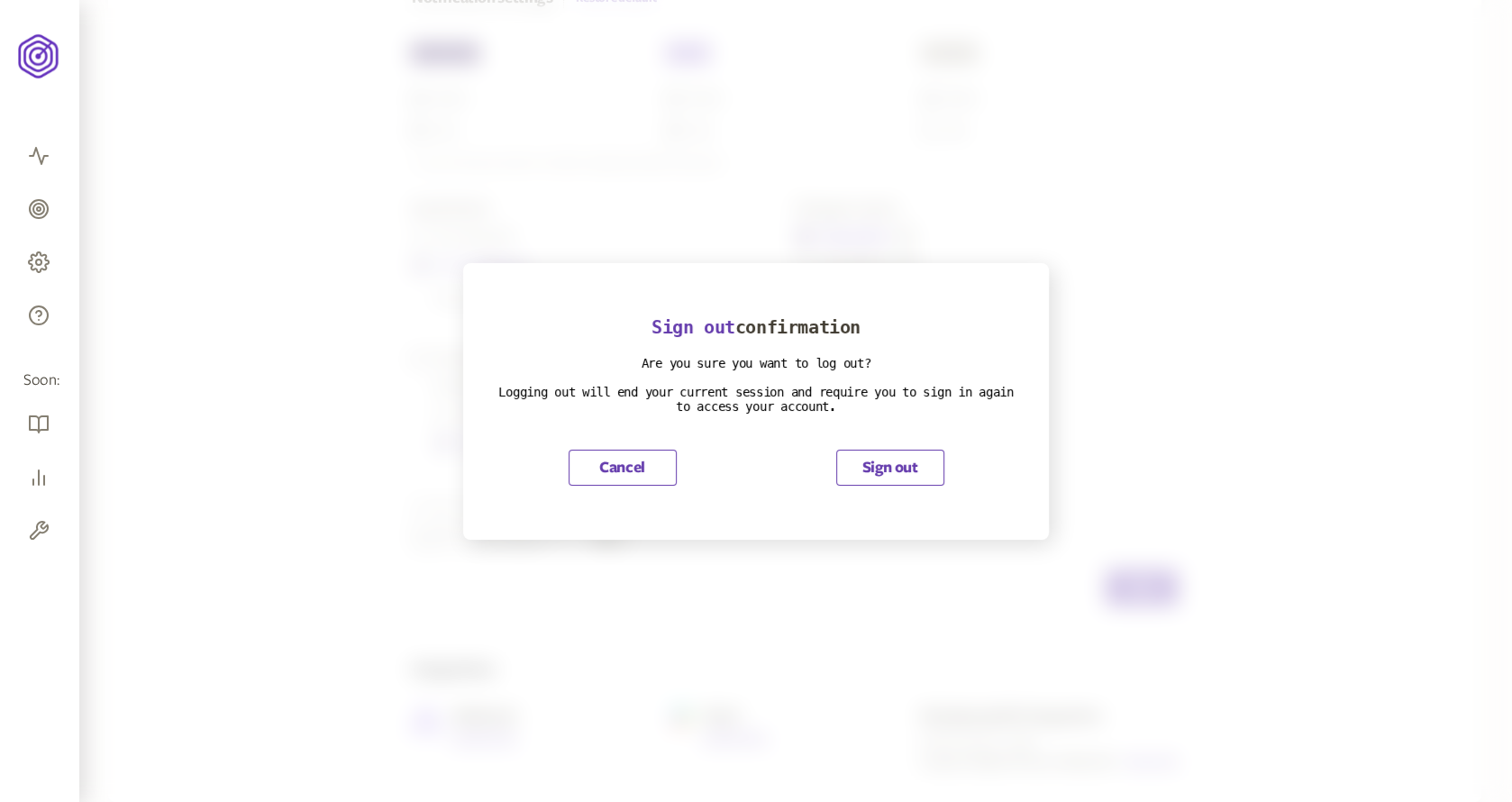
click at [891, 461] on button "Sign out" at bounding box center [890, 468] width 108 height 36
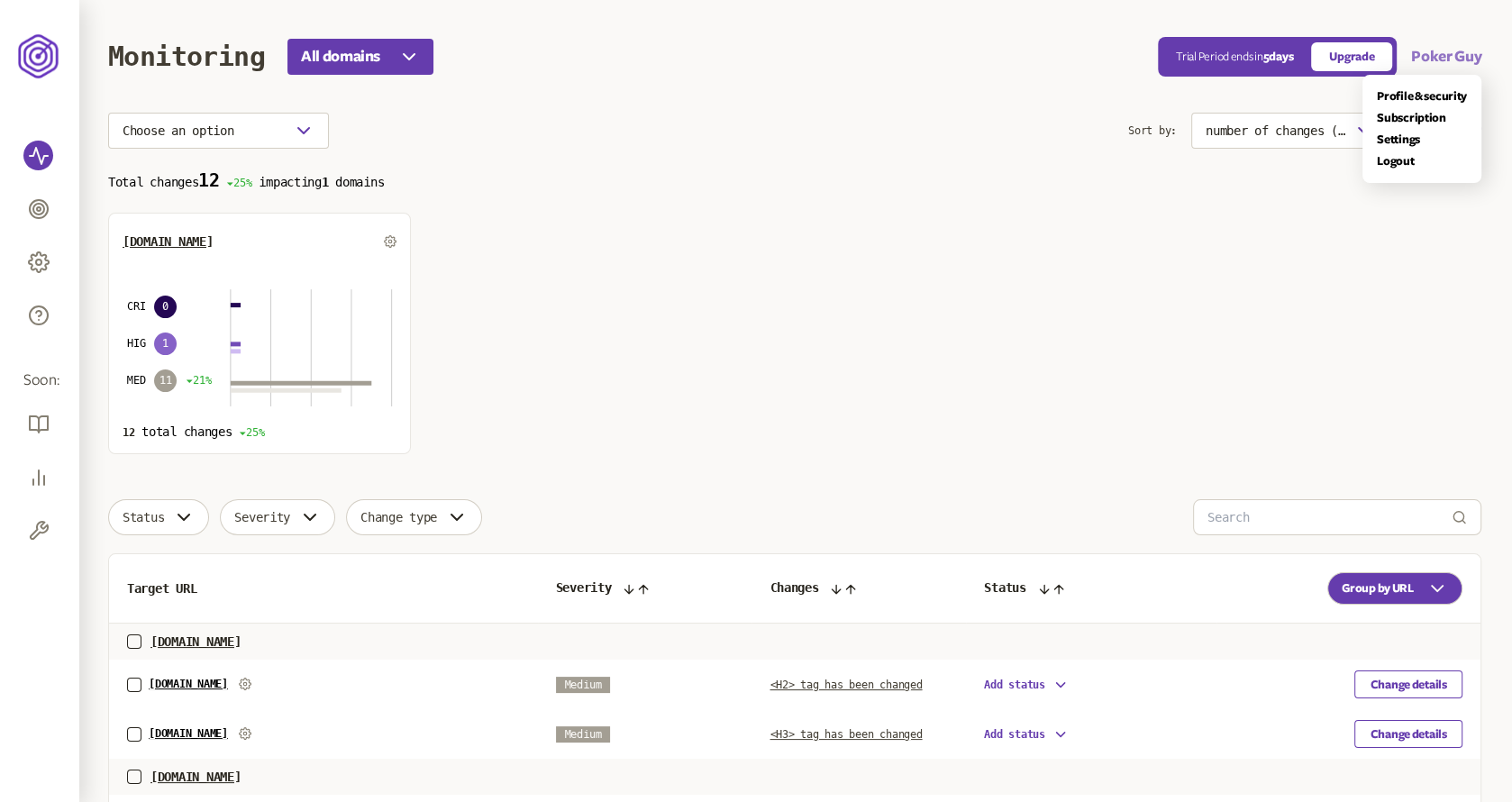
click at [1426, 63] on button "Poker Guy" at bounding box center [1447, 57] width 71 height 22
click at [1408, 135] on link "Settings" at bounding box center [1422, 139] width 91 height 14
